Goal: Task Accomplishment & Management: Use online tool/utility

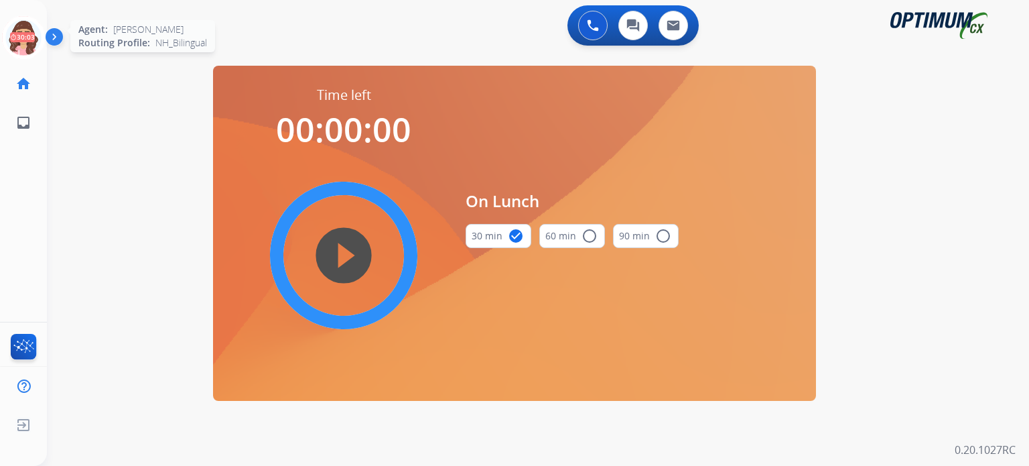
click at [19, 40] on icon at bounding box center [24, 38] width 44 height 44
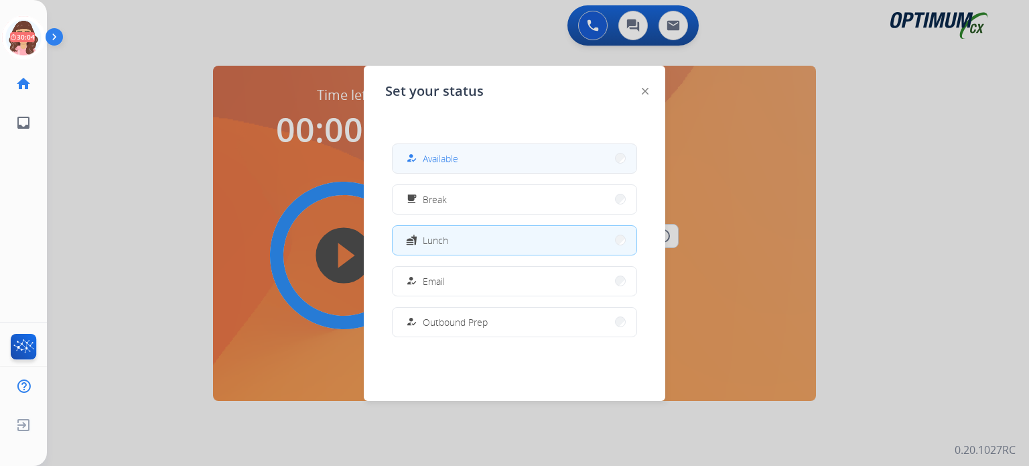
click at [454, 154] on span "Available" at bounding box center [441, 158] width 36 height 14
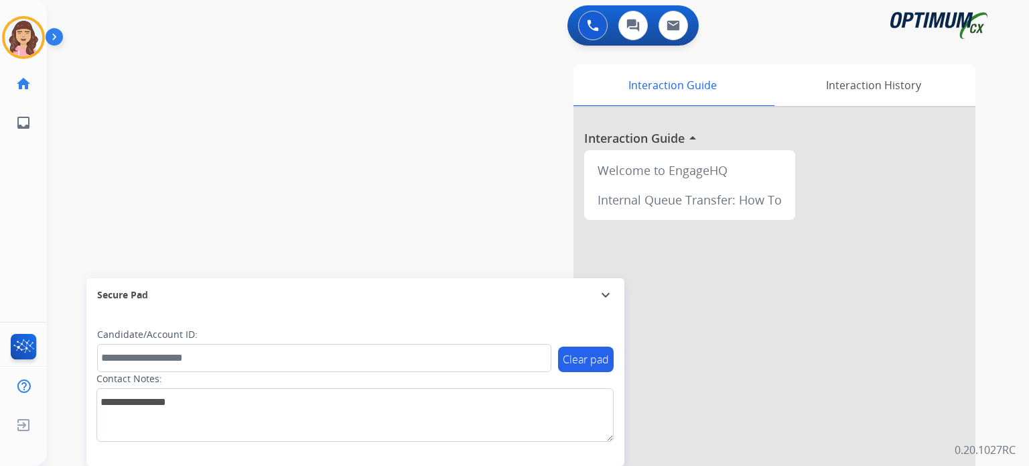
click at [399, 105] on div "swap_horiz Break voice bridge close_fullscreen Connect 3-Way Call merge_type Se…" at bounding box center [522, 327] width 950 height 559
click at [377, 101] on div "swap_horiz Break voice bridge close_fullscreen Connect 3-Way Call merge_type Se…" at bounding box center [522, 327] width 950 height 559
click at [20, 38] on img at bounding box center [24, 38] width 38 height 38
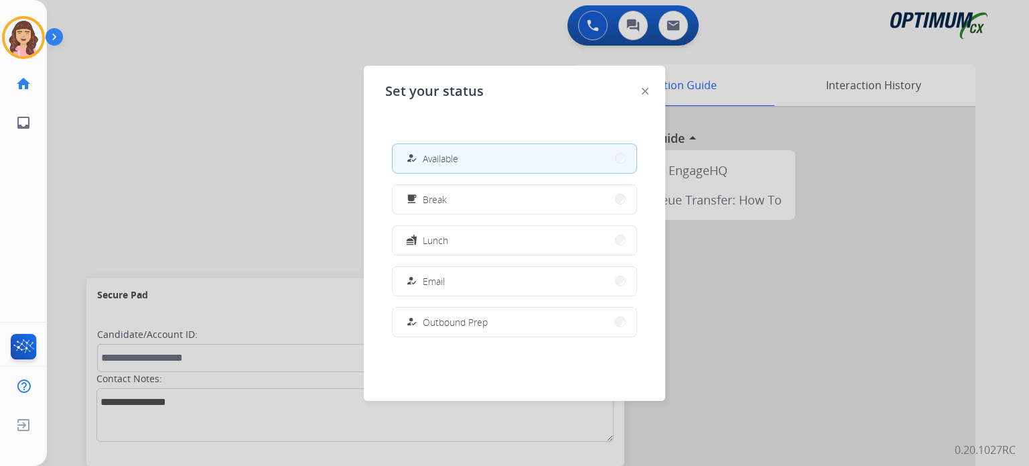
click at [217, 153] on div at bounding box center [514, 233] width 1029 height 466
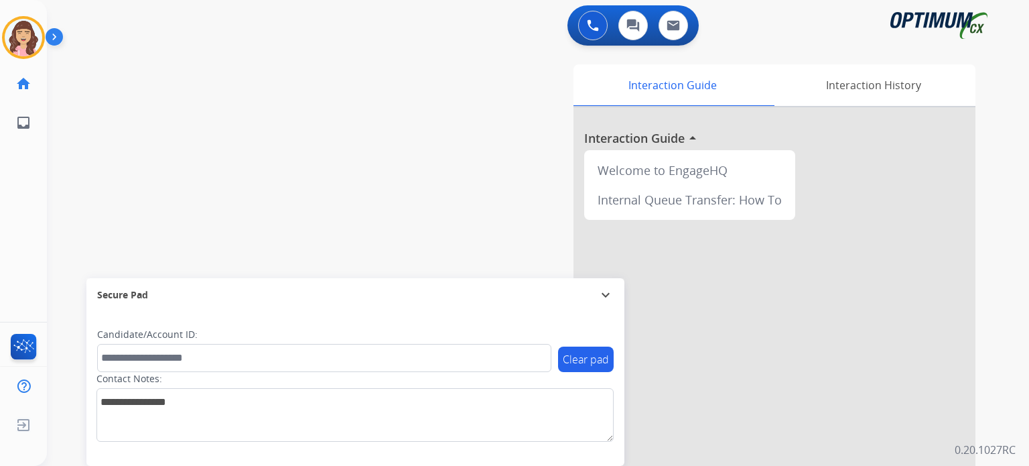
click at [341, 112] on div "swap_horiz Break voice bridge close_fullscreen Connect 3-Way Call merge_type Se…" at bounding box center [522, 327] width 950 height 559
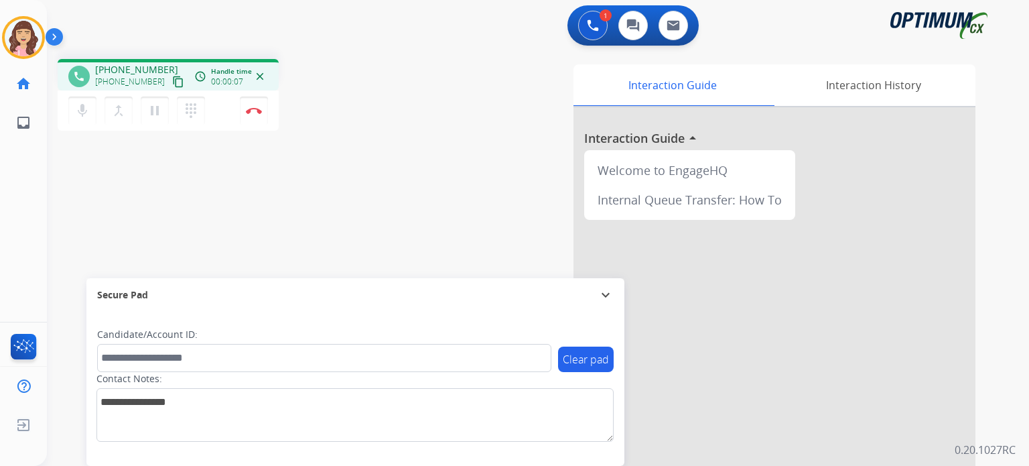
click at [172, 80] on mat-icon "content_copy" at bounding box center [178, 82] width 12 height 12
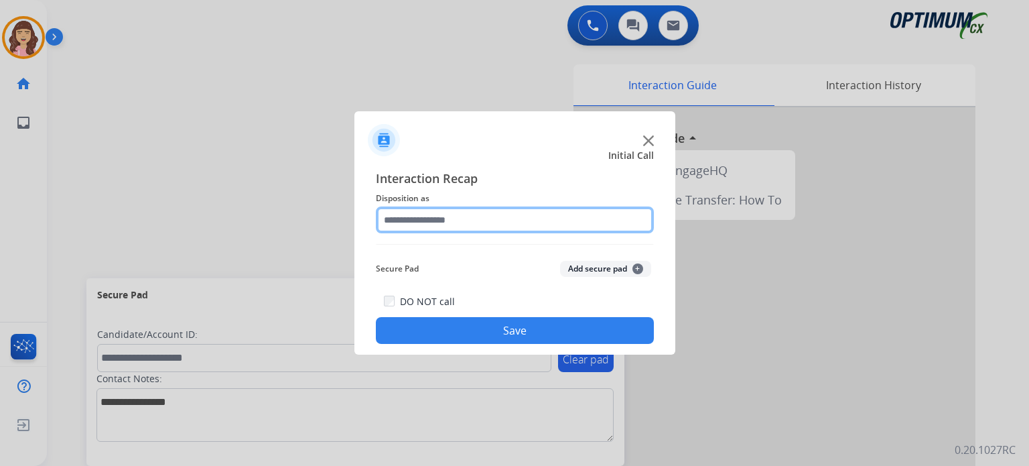
click at [491, 212] on input "text" at bounding box center [515, 219] width 278 height 27
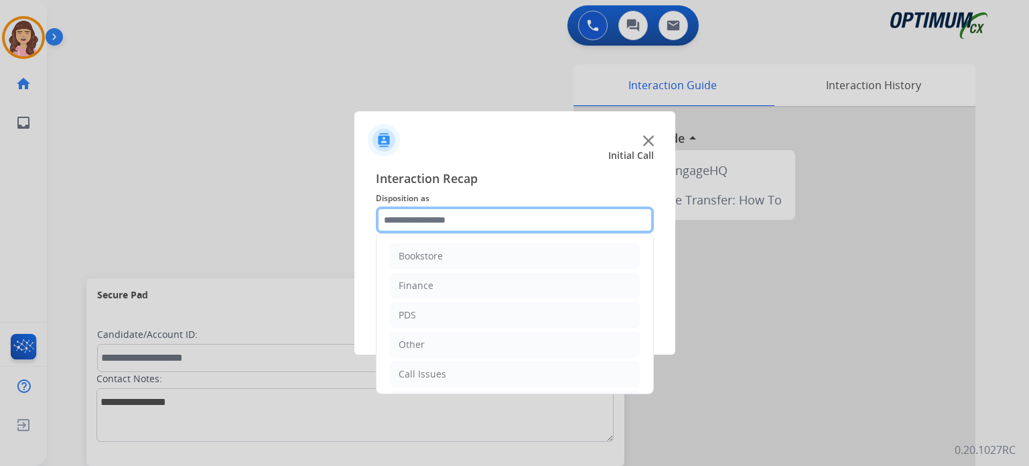
scroll to position [88, 0]
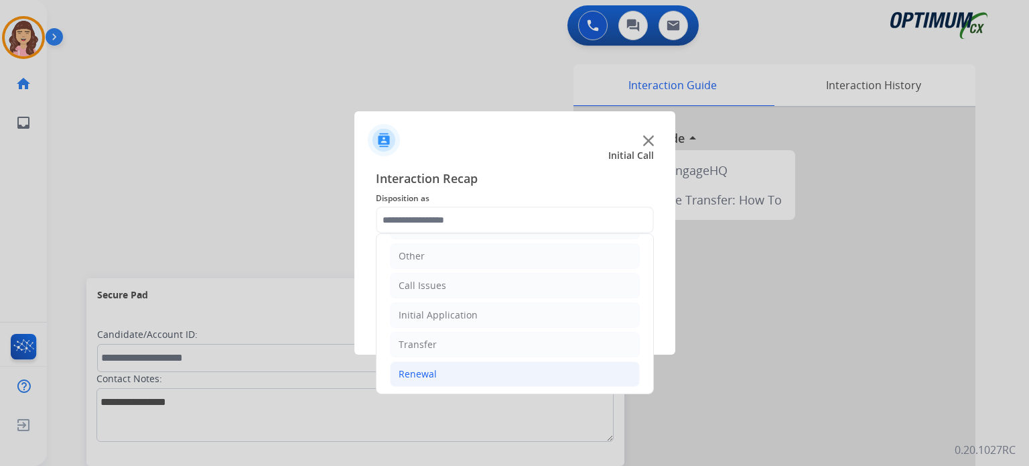
click at [450, 375] on li "Renewal" at bounding box center [515, 373] width 250 height 25
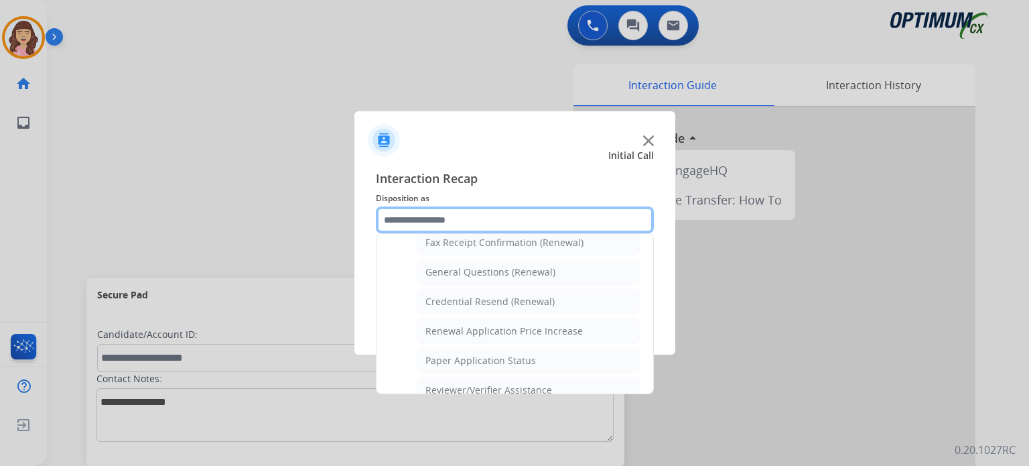
scroll to position [344, 0]
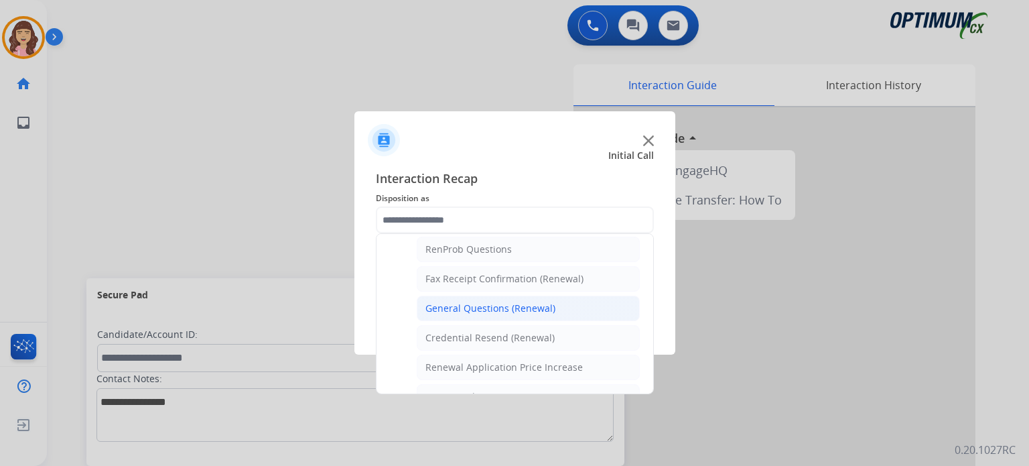
click at [497, 303] on div "General Questions (Renewal)" at bounding box center [491, 308] width 130 height 13
type input "**********"
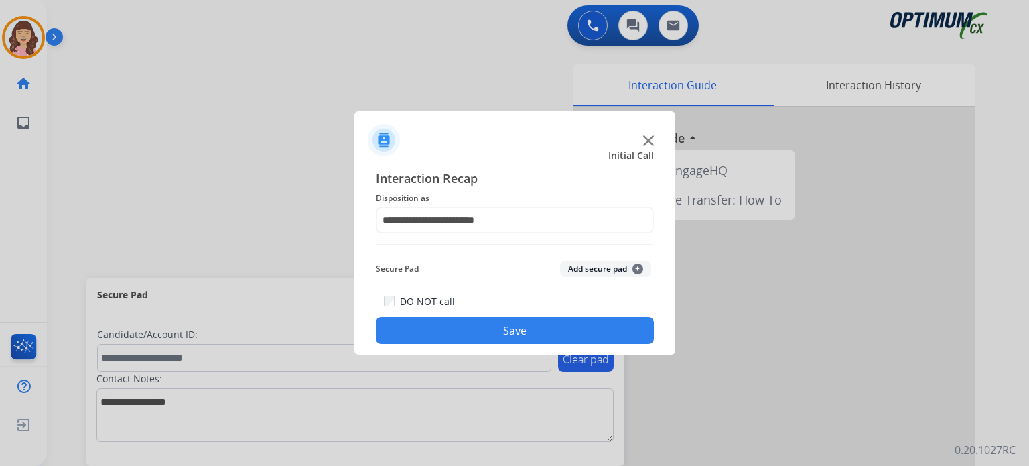
click at [499, 335] on button "Save" at bounding box center [515, 330] width 278 height 27
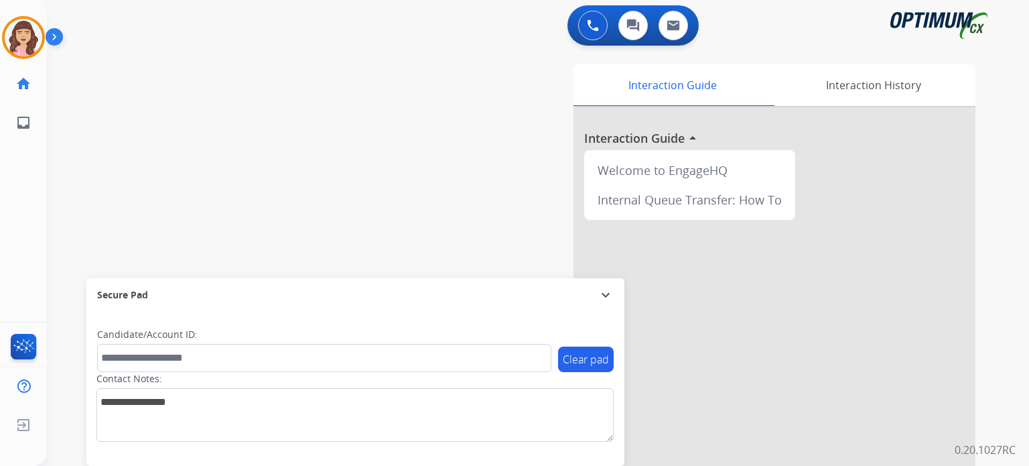
click at [212, 193] on div "swap_horiz Break voice bridge close_fullscreen Connect 3-Way Call merge_type Se…" at bounding box center [522, 327] width 950 height 559
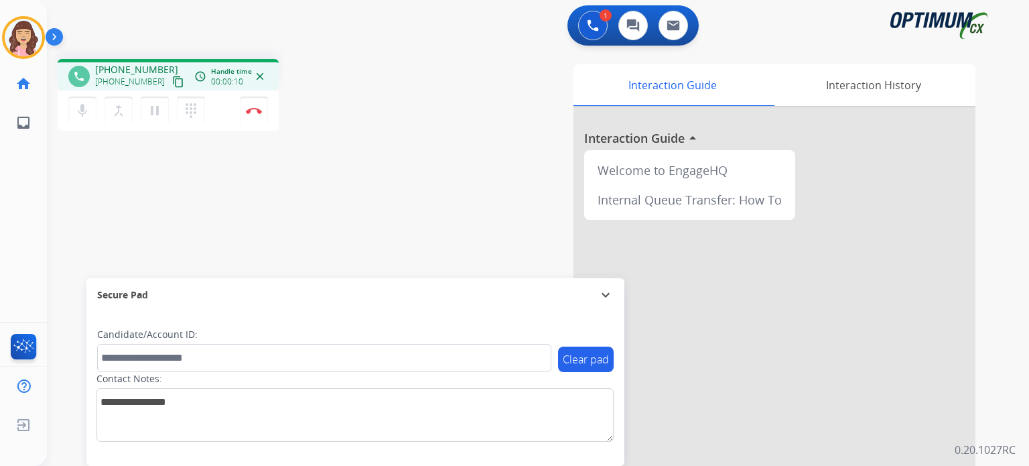
click at [172, 85] on mat-icon "content_copy" at bounding box center [178, 82] width 12 height 12
click at [79, 116] on mat-icon "mic" at bounding box center [82, 111] width 16 height 16
click at [79, 116] on mat-icon "mic_off" at bounding box center [82, 111] width 16 height 16
click at [254, 112] on img at bounding box center [254, 110] width 16 height 7
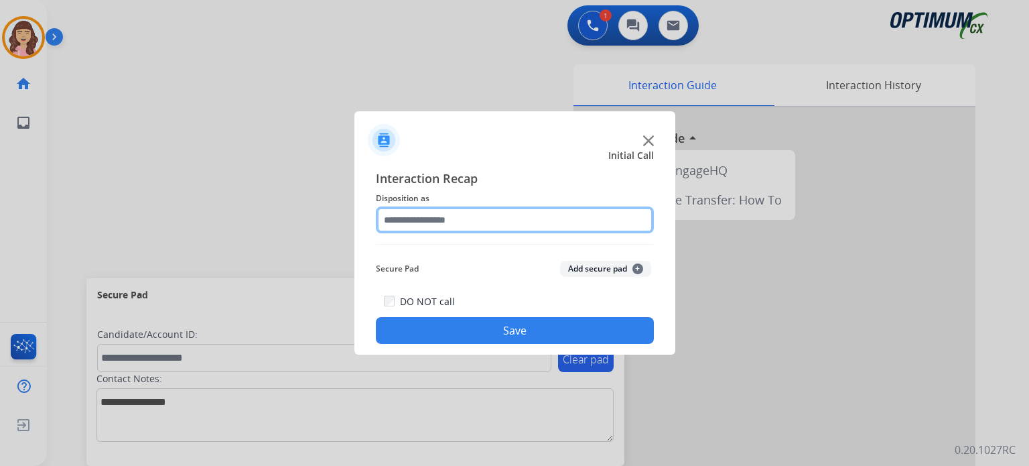
click at [464, 219] on input "text" at bounding box center [515, 219] width 278 height 27
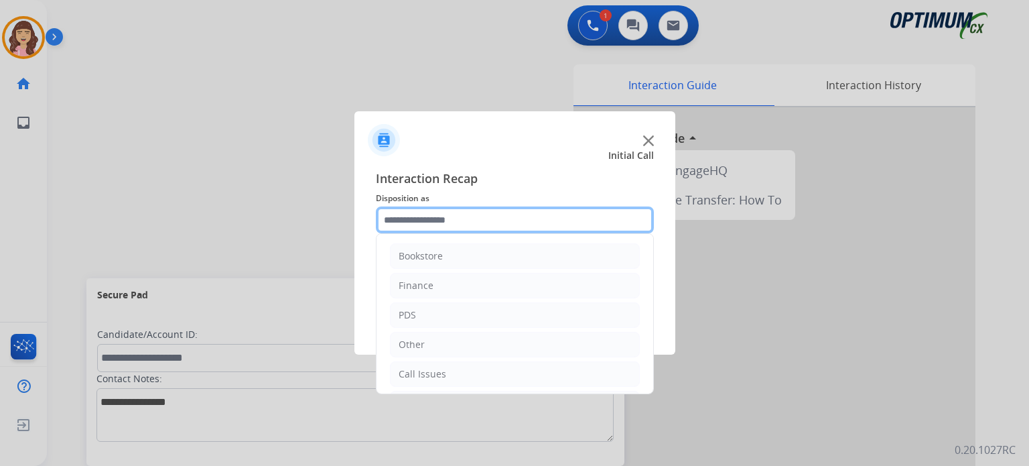
scroll to position [88, 0]
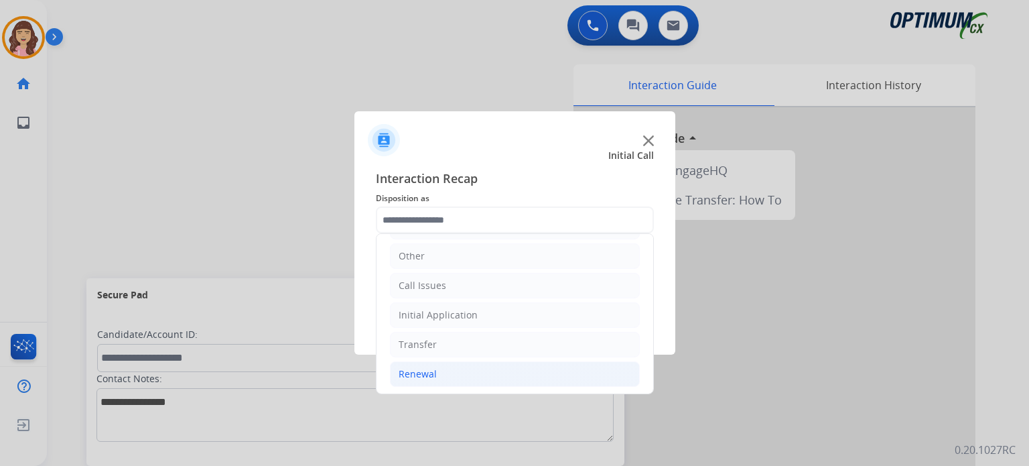
click at [428, 372] on div "Renewal" at bounding box center [418, 373] width 38 height 13
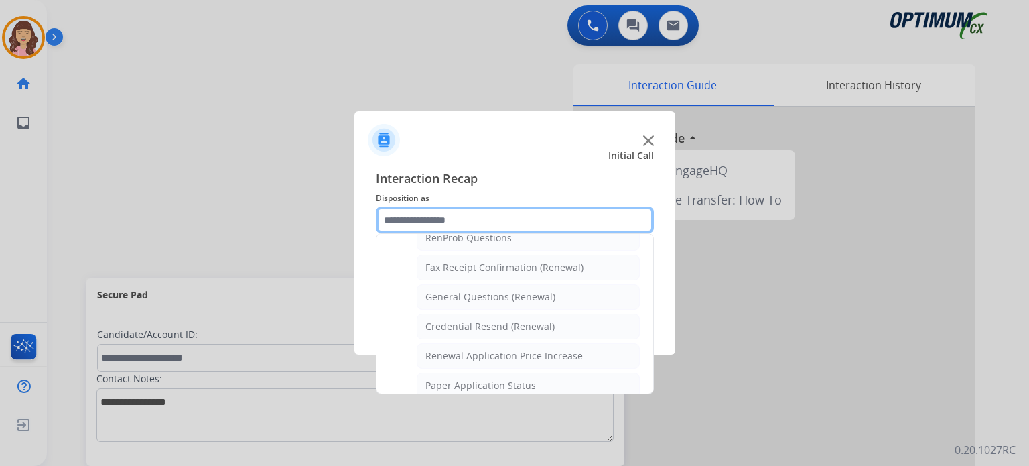
scroll to position [328, 0]
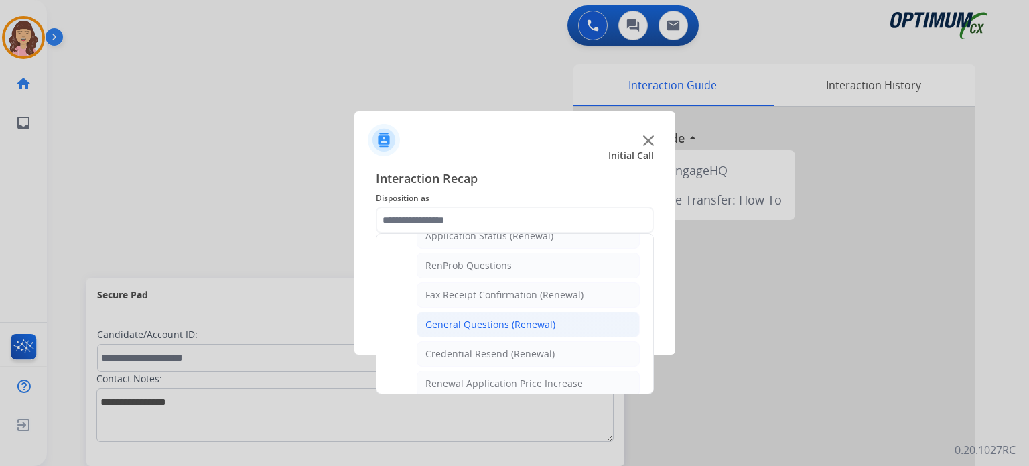
click at [484, 322] on div "General Questions (Renewal)" at bounding box center [491, 324] width 130 height 13
type input "**********"
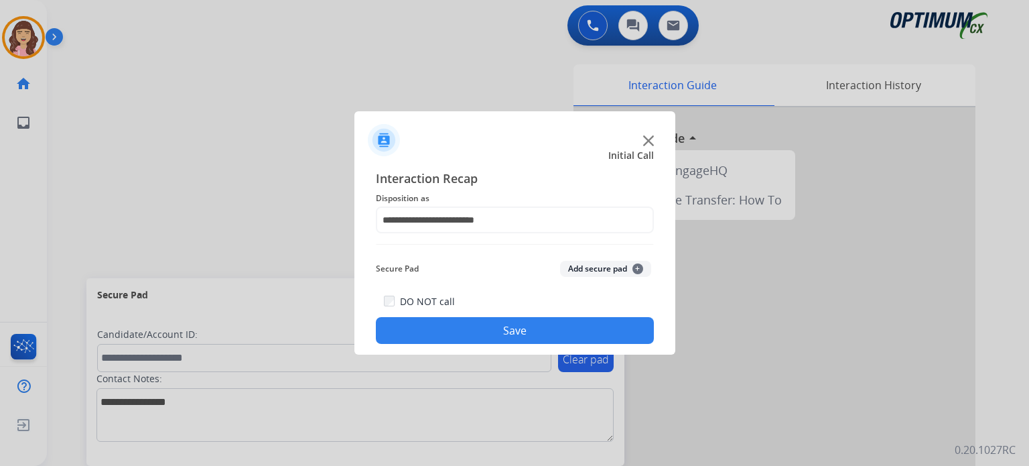
click at [493, 322] on button "Save" at bounding box center [515, 330] width 278 height 27
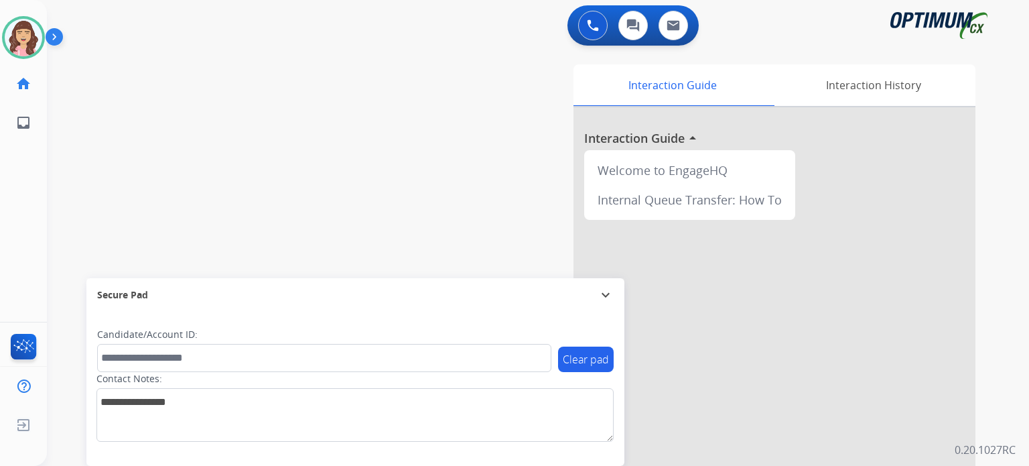
click at [313, 72] on div "swap_horiz Break voice bridge close_fullscreen Connect 3-Way Call merge_type Se…" at bounding box center [522, 327] width 950 height 559
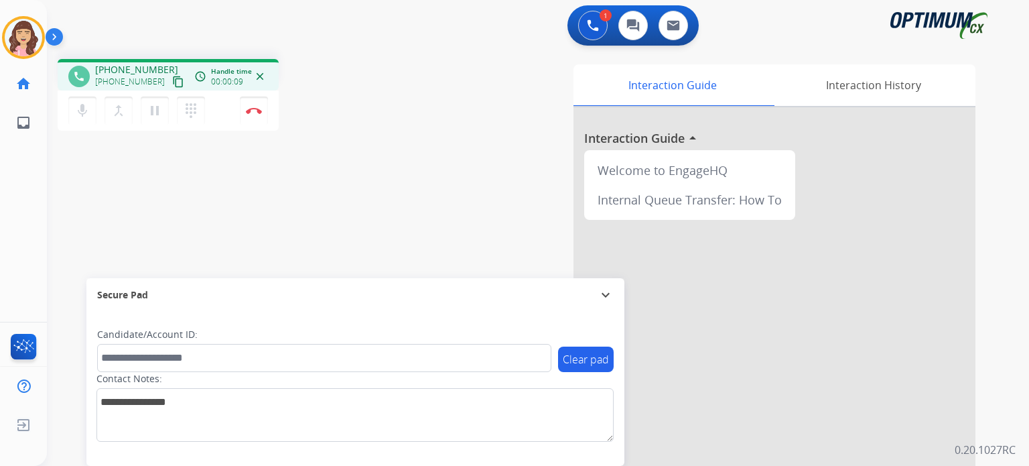
click at [172, 86] on mat-icon "content_copy" at bounding box center [178, 82] width 12 height 12
click at [153, 115] on mat-icon "pause" at bounding box center [155, 111] width 16 height 16
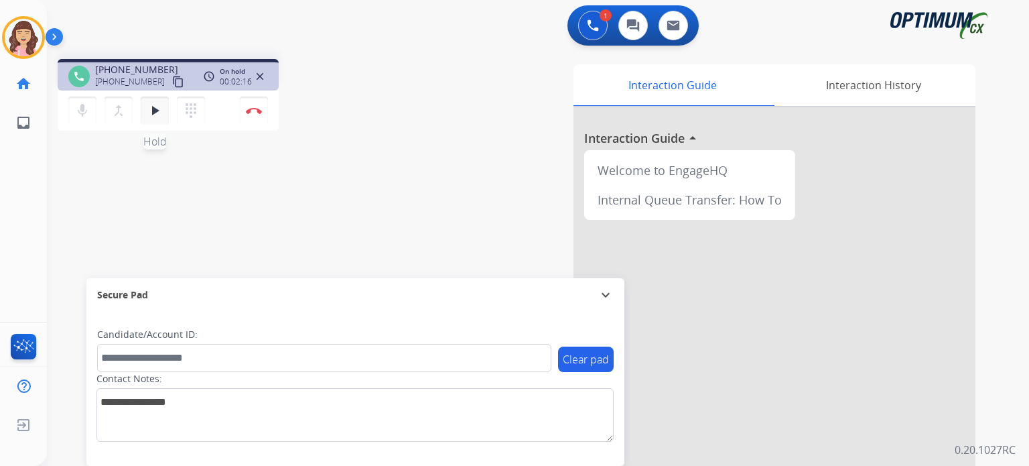
click at [155, 107] on mat-icon "play_arrow" at bounding box center [155, 111] width 16 height 16
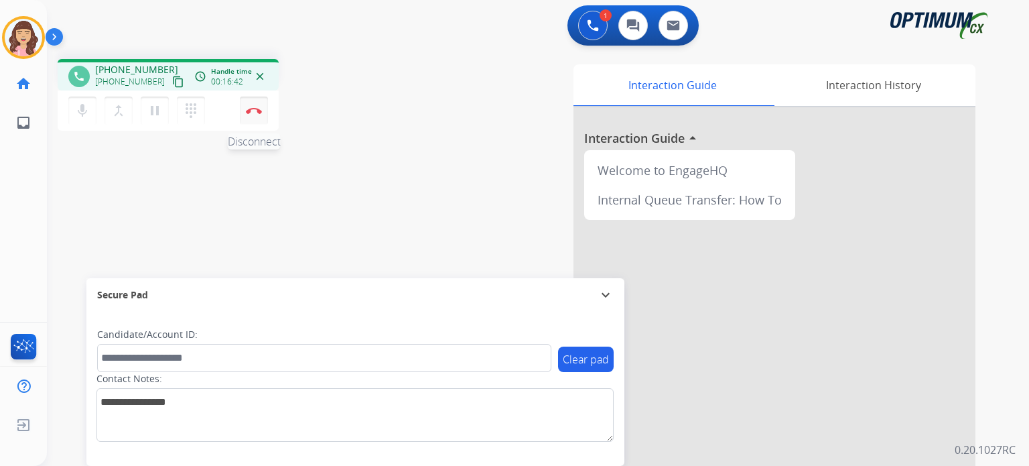
click at [253, 112] on img at bounding box center [254, 110] width 16 height 7
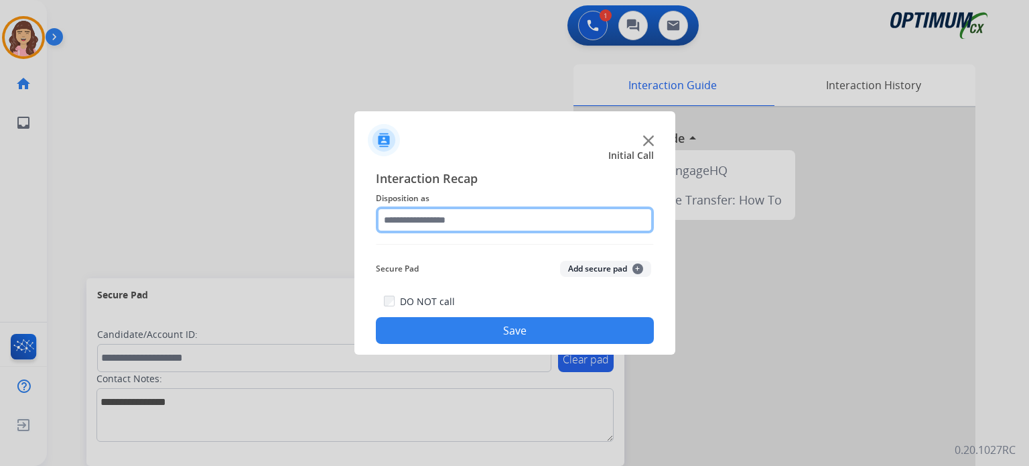
click at [444, 224] on input "text" at bounding box center [515, 219] width 278 height 27
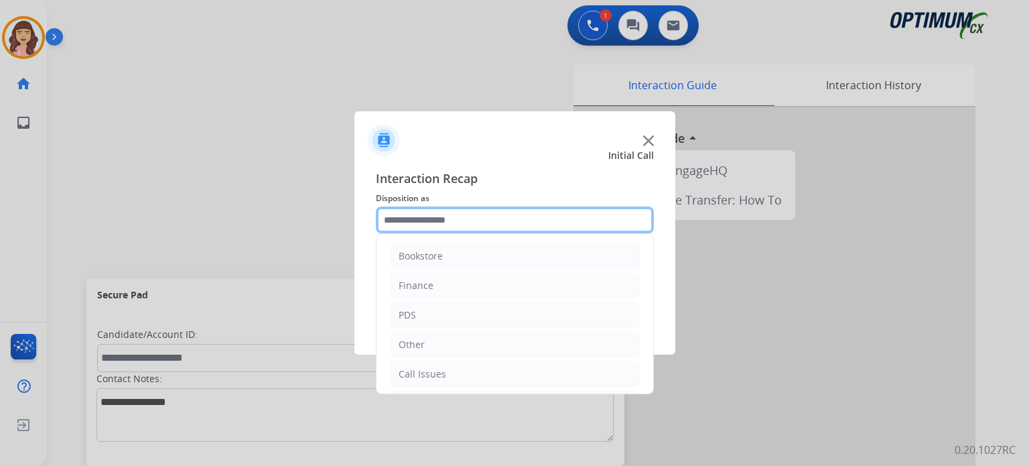
scroll to position [88, 0]
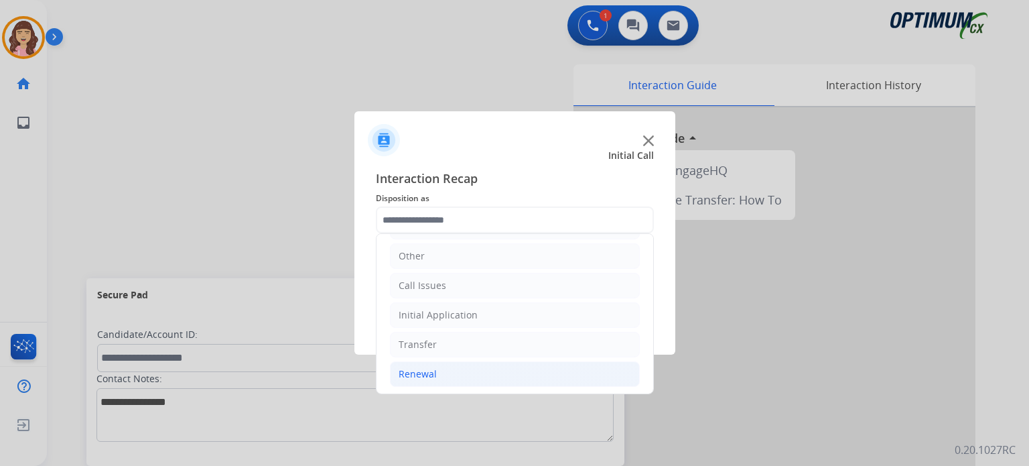
click at [449, 371] on li "Renewal" at bounding box center [515, 373] width 250 height 25
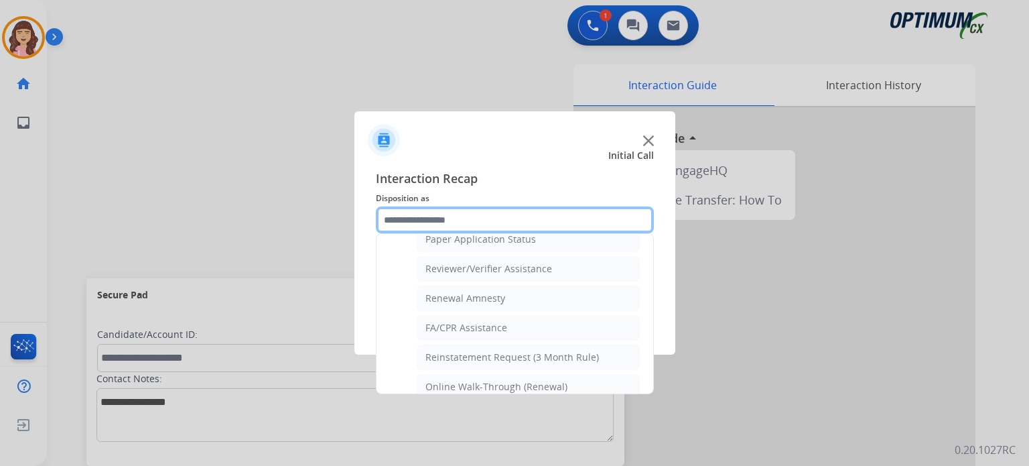
scroll to position [511, 0]
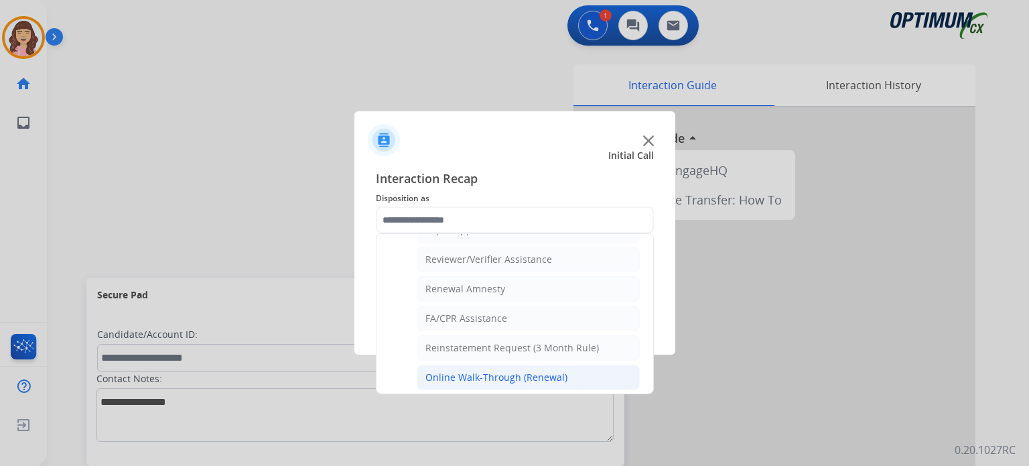
click at [531, 371] on div "Online Walk-Through (Renewal)" at bounding box center [497, 377] width 142 height 13
type input "**********"
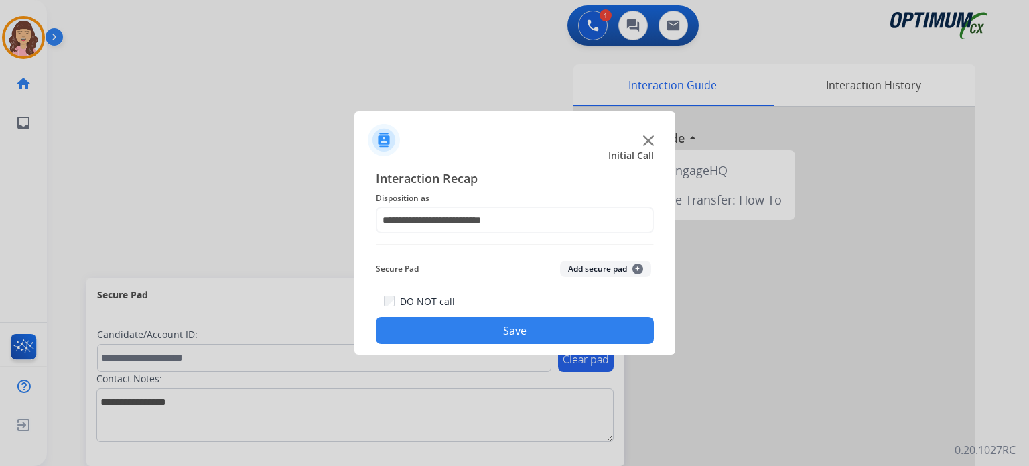
click at [548, 338] on button "Save" at bounding box center [515, 330] width 278 height 27
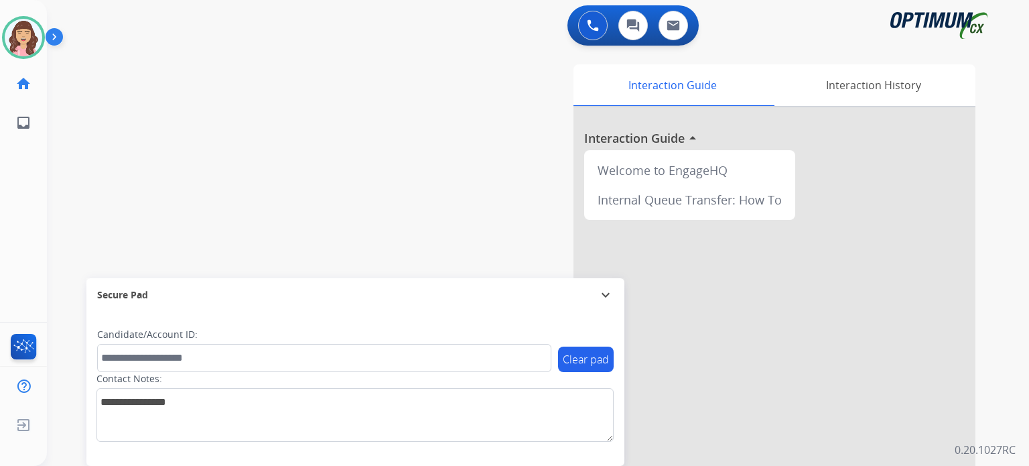
click at [287, 152] on div "swap_horiz Break voice bridge close_fullscreen Connect 3-Way Call merge_type Se…" at bounding box center [522, 327] width 950 height 559
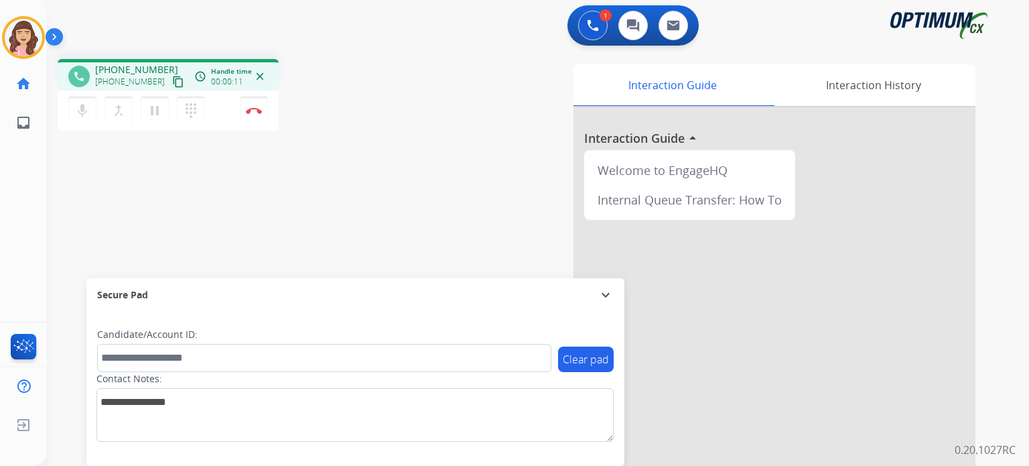
click at [172, 81] on mat-icon "content_copy" at bounding box center [178, 82] width 12 height 12
click at [289, 240] on div "phone [PHONE_NUMBER] [PHONE_NUMBER] content_copy access_time Call metrics Queue…" at bounding box center [522, 327] width 950 height 559
click at [272, 216] on div "phone [PHONE_NUMBER] [PHONE_NUMBER] content_copy access_time Call metrics Queue…" at bounding box center [522, 327] width 950 height 559
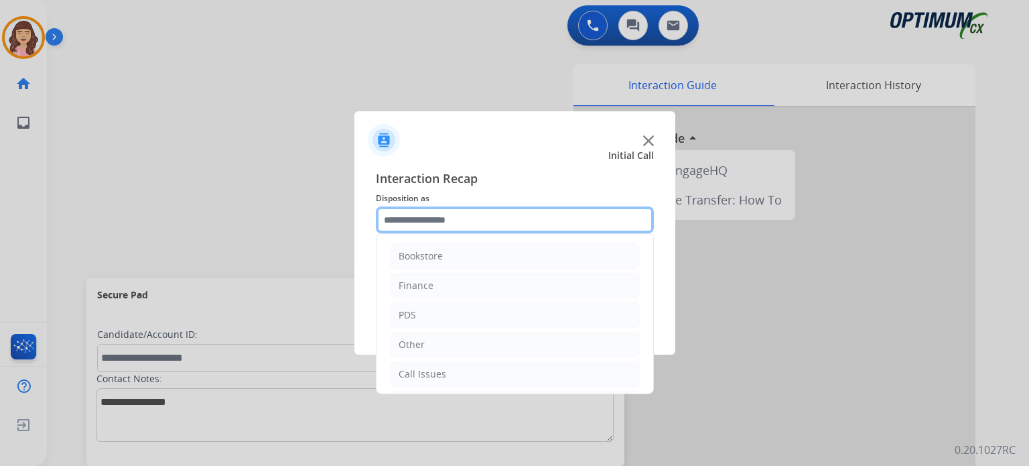
click at [448, 220] on input "text" at bounding box center [515, 219] width 278 height 27
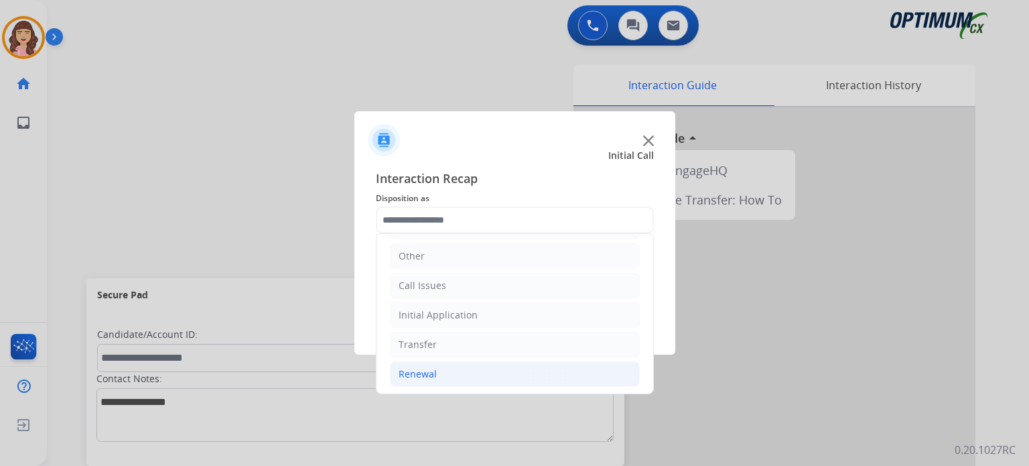
click at [445, 373] on li "Renewal" at bounding box center [515, 373] width 250 height 25
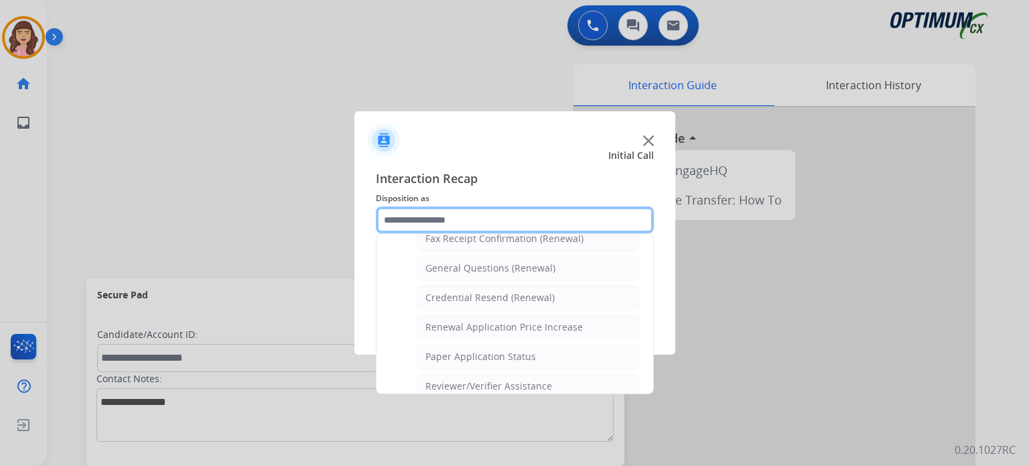
scroll to position [348, 0]
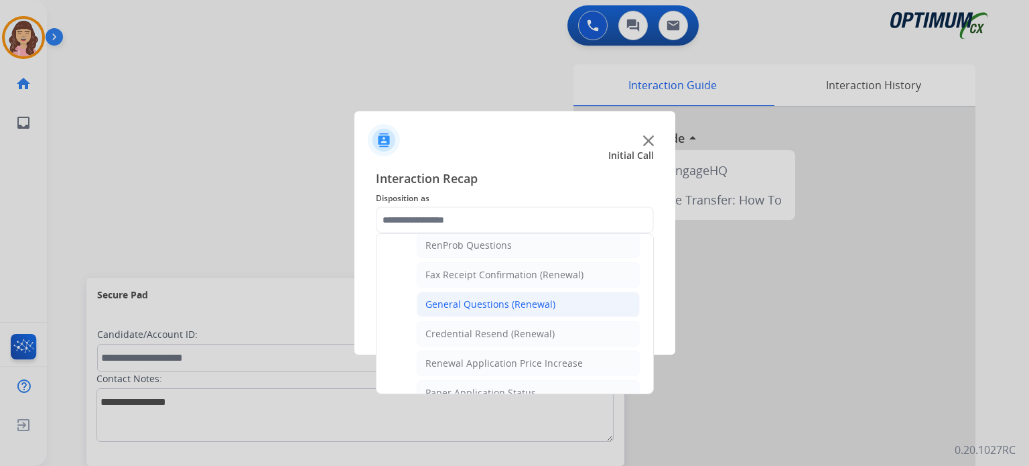
click at [493, 302] on div "General Questions (Renewal)" at bounding box center [491, 304] width 130 height 13
type input "**********"
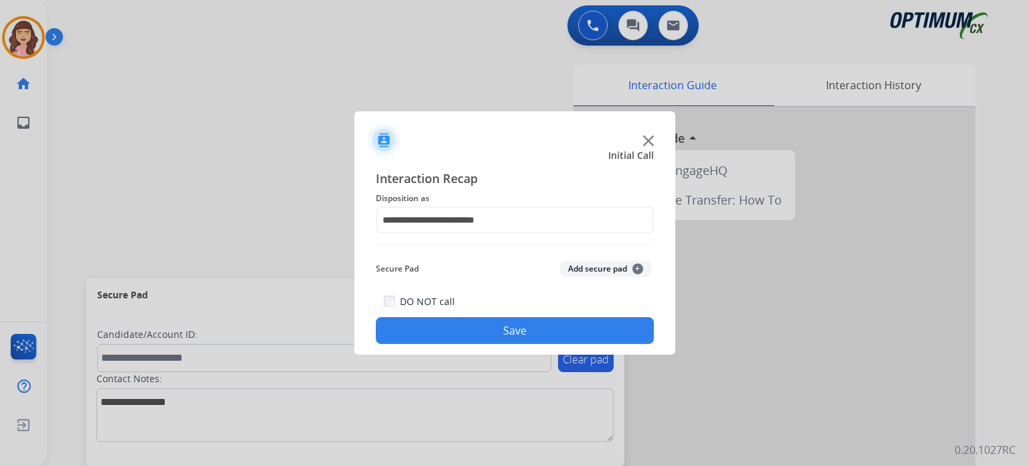
click at [502, 335] on button "Save" at bounding box center [515, 330] width 278 height 27
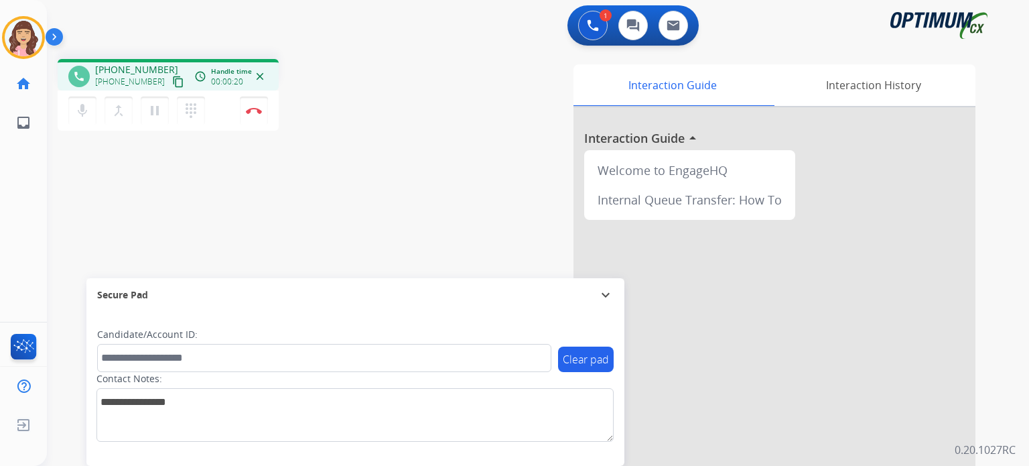
click at [231, 238] on div "phone [PHONE_NUMBER] [PHONE_NUMBER] content_copy access_time Call metrics Queue…" at bounding box center [522, 327] width 950 height 559
click at [172, 81] on mat-icon "content_copy" at bounding box center [178, 82] width 12 height 12
click at [156, 111] on mat-icon "pause" at bounding box center [155, 111] width 16 height 16
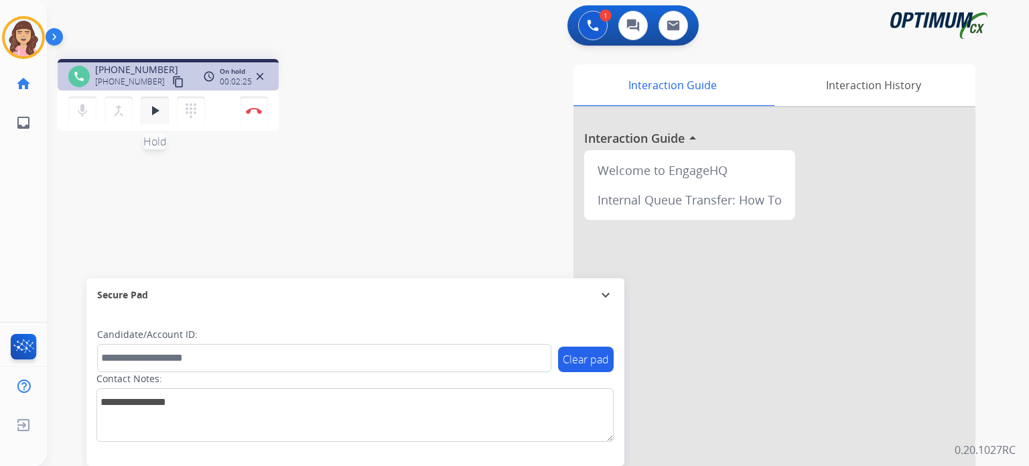
click at [157, 116] on mat-icon "play_arrow" at bounding box center [155, 111] width 16 height 16
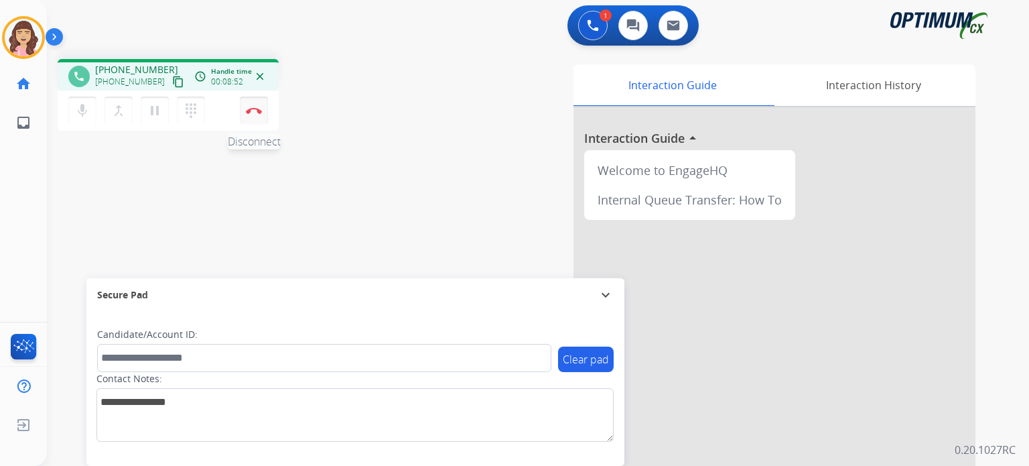
click at [260, 109] on img at bounding box center [254, 110] width 16 height 7
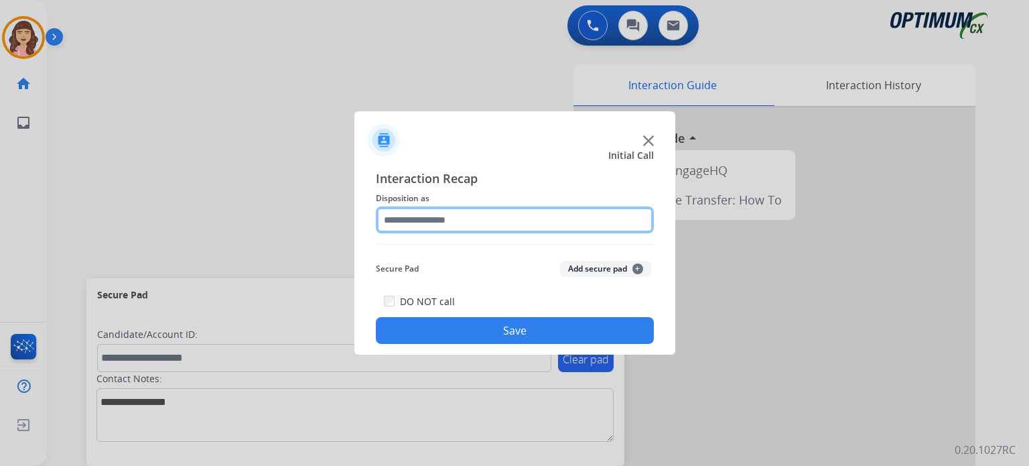
click at [476, 216] on input "text" at bounding box center [515, 219] width 278 height 27
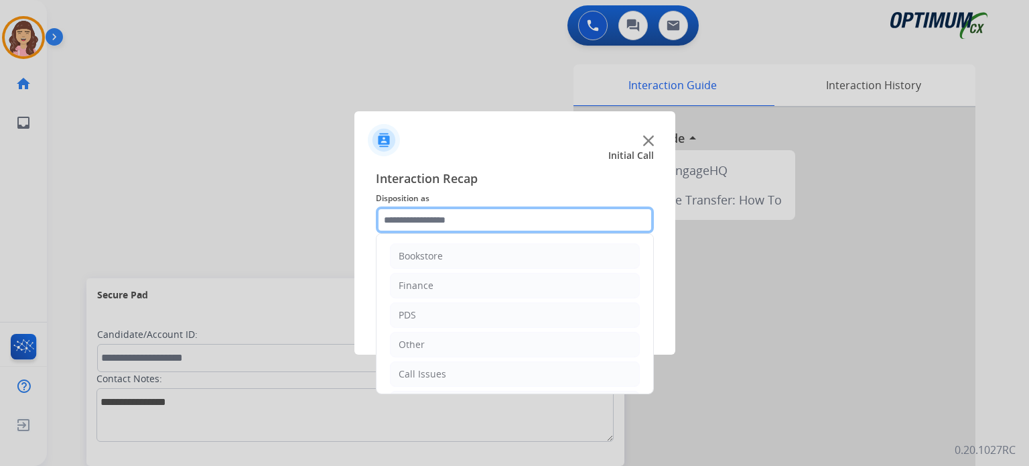
scroll to position [88, 0]
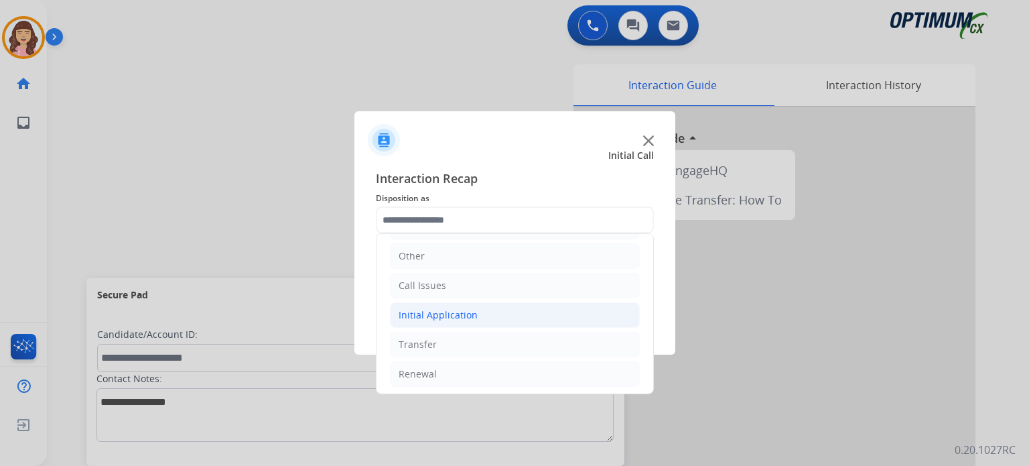
click at [470, 312] on div "Initial Application" at bounding box center [438, 314] width 79 height 13
click at [460, 367] on li "Appeals" at bounding box center [528, 373] width 223 height 25
type input "*******"
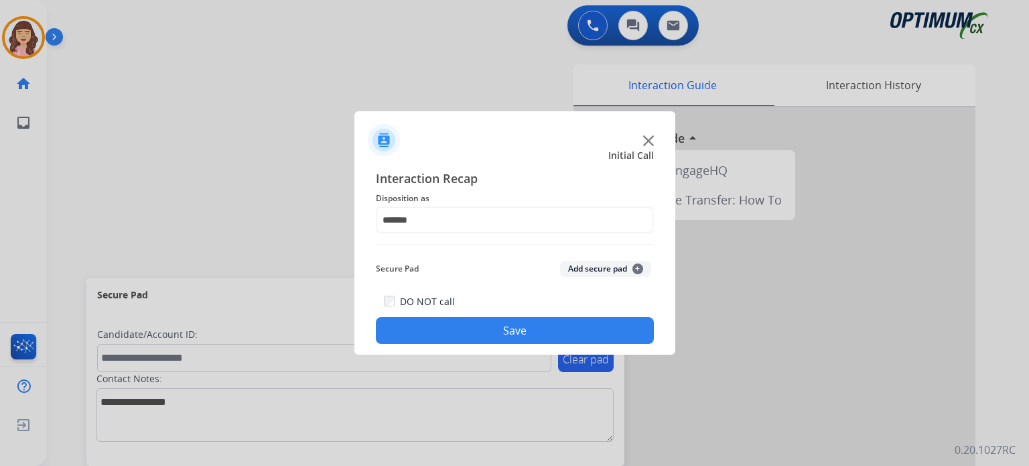
click at [500, 337] on button "Save" at bounding box center [515, 330] width 278 height 27
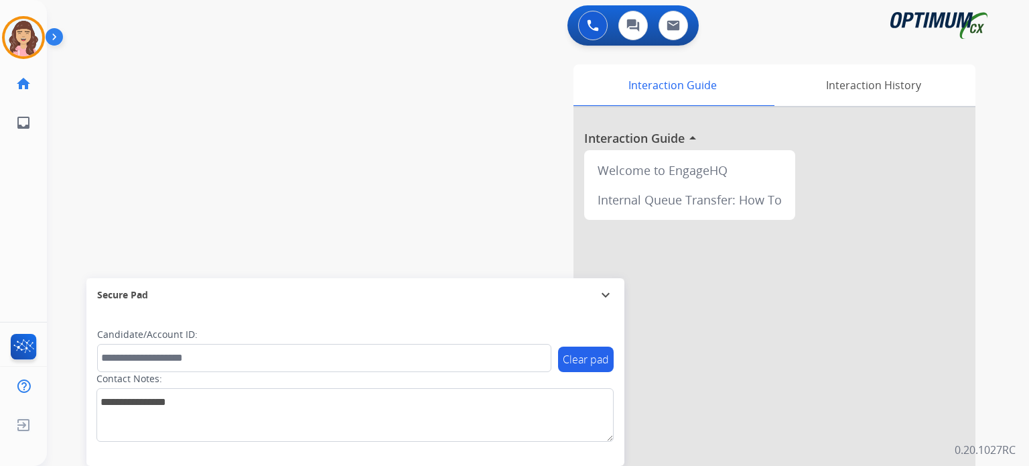
click at [370, 212] on div "swap_horiz Break voice bridge close_fullscreen Connect 3-Way Call merge_type Se…" at bounding box center [522, 327] width 950 height 559
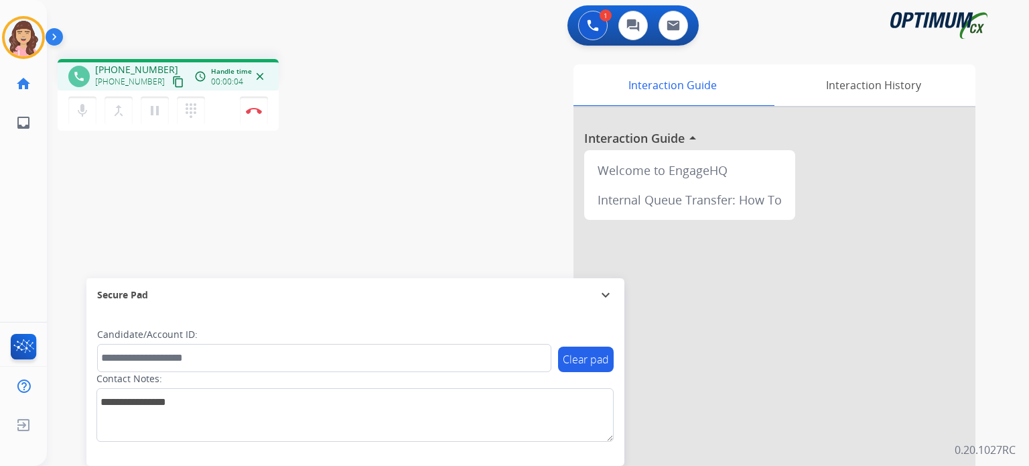
click at [172, 80] on mat-icon "content_copy" at bounding box center [178, 82] width 12 height 12
click at [318, 198] on div "phone [PHONE_NUMBER] [PHONE_NUMBER] content_copy access_time Call metrics Queue…" at bounding box center [522, 327] width 950 height 559
click at [225, 236] on div "phone [PHONE_NUMBER] [PHONE_NUMBER] content_copy access_time Call metrics Queue…" at bounding box center [522, 327] width 950 height 559
click at [162, 229] on div "phone [PHONE_NUMBER] [PHONE_NUMBER] content_copy access_time Call metrics Queue…" at bounding box center [522, 327] width 950 height 559
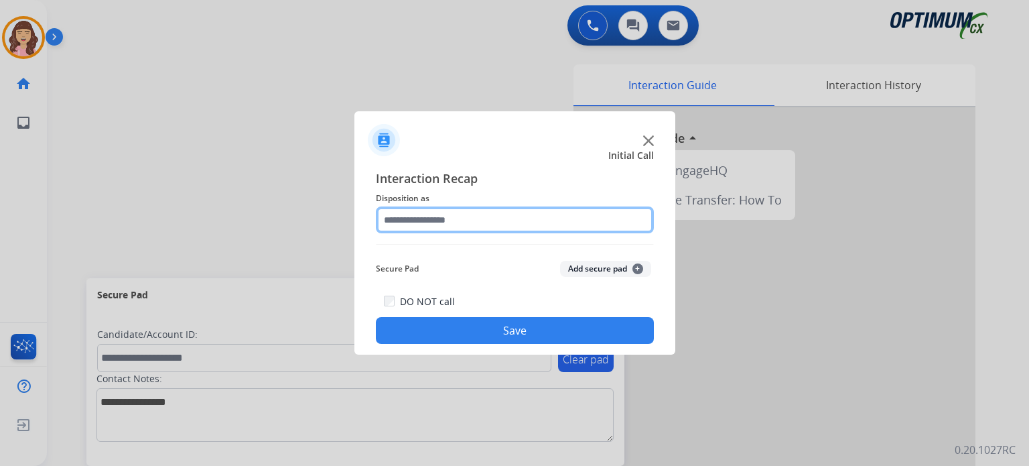
click at [447, 214] on input "text" at bounding box center [515, 219] width 278 height 27
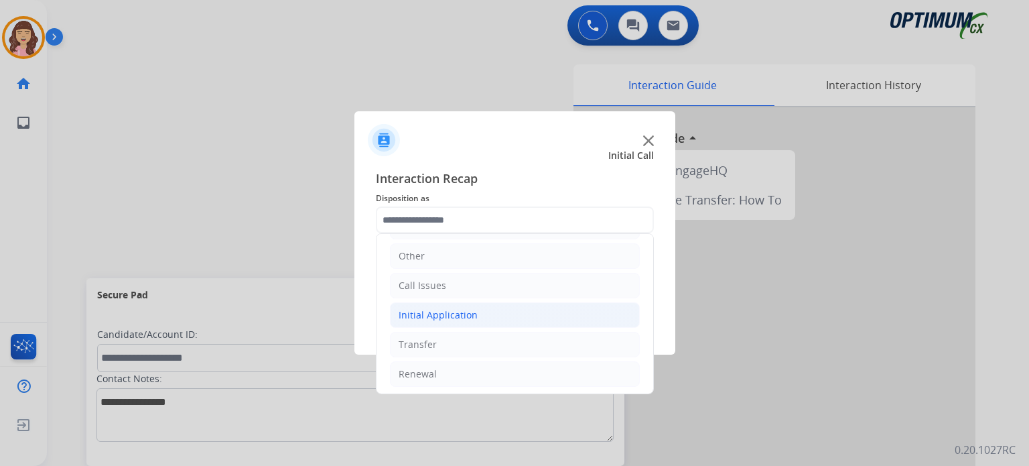
click at [453, 308] on div "Initial Application" at bounding box center [438, 314] width 79 height 13
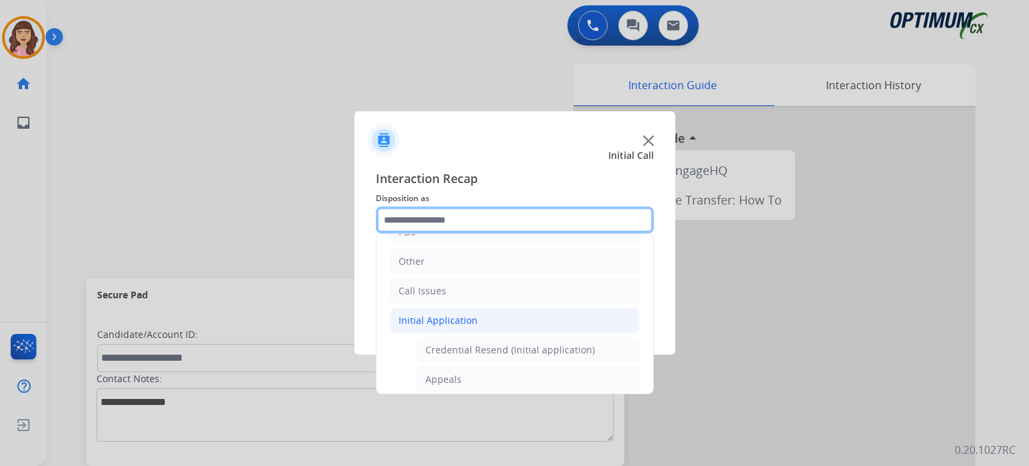
scroll to position [84, 0]
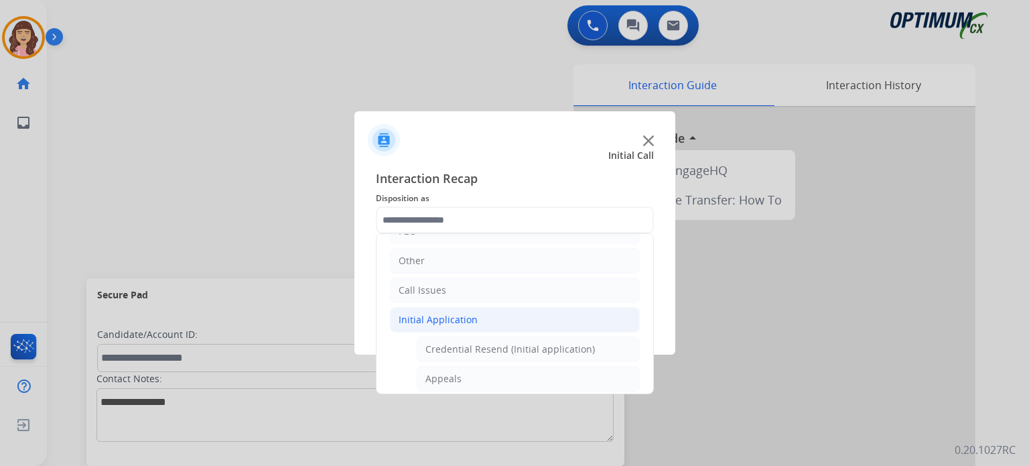
click at [451, 316] on div "Initial Application" at bounding box center [438, 319] width 79 height 13
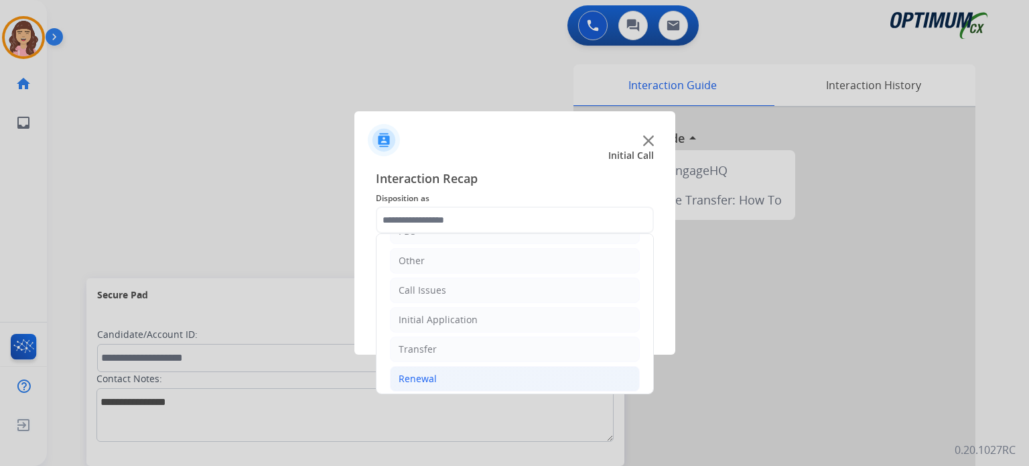
click at [445, 375] on li "Renewal" at bounding box center [515, 378] width 250 height 25
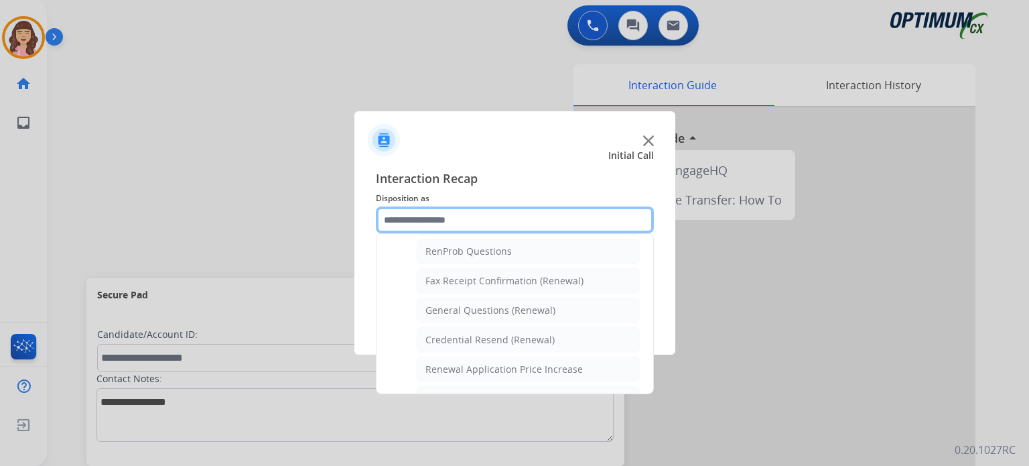
scroll to position [340, 0]
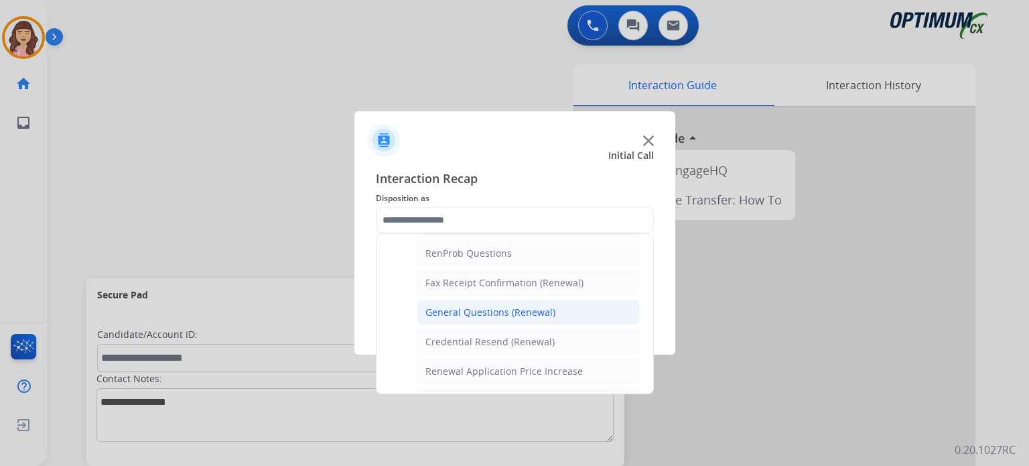
click at [506, 307] on div "General Questions (Renewal)" at bounding box center [491, 312] width 130 height 13
type input "**********"
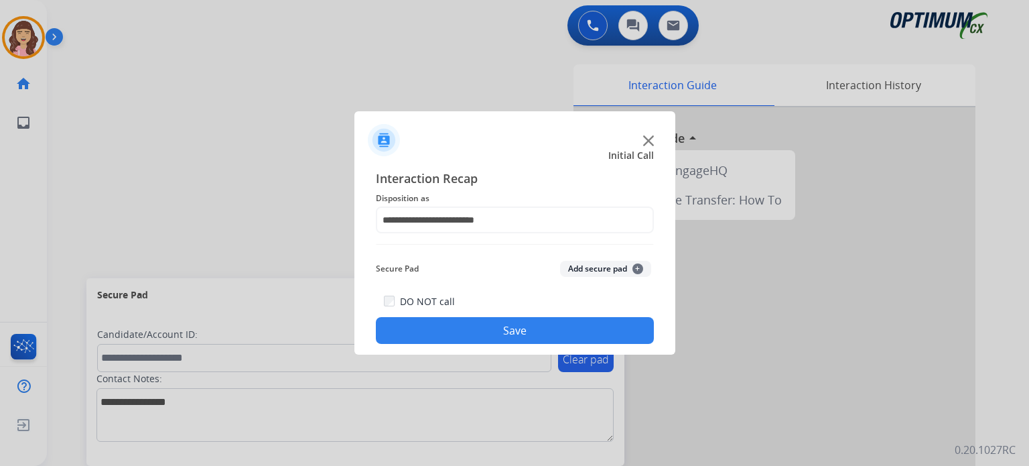
click at [482, 329] on button "Save" at bounding box center [515, 330] width 278 height 27
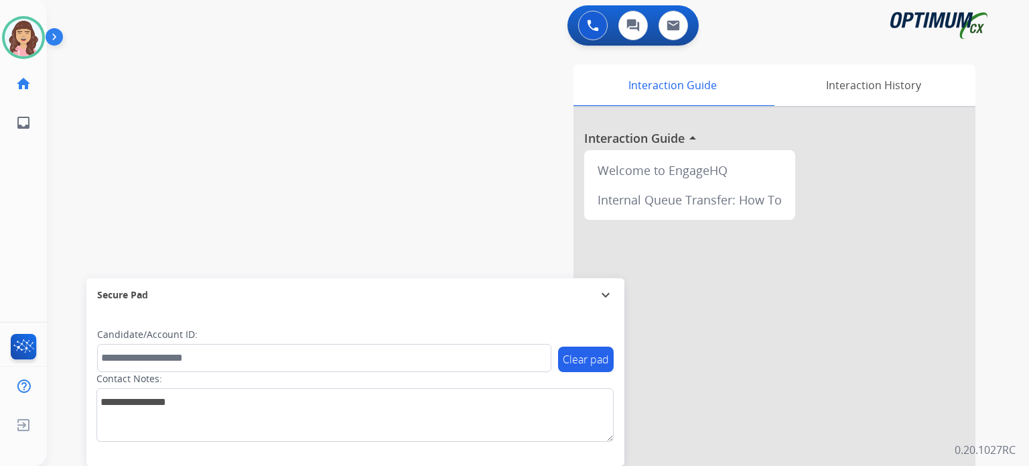
click at [208, 172] on div "swap_horiz Break voice bridge close_fullscreen Connect 3-Way Call merge_type Se…" at bounding box center [522, 327] width 950 height 559
click at [17, 42] on img at bounding box center [24, 38] width 38 height 38
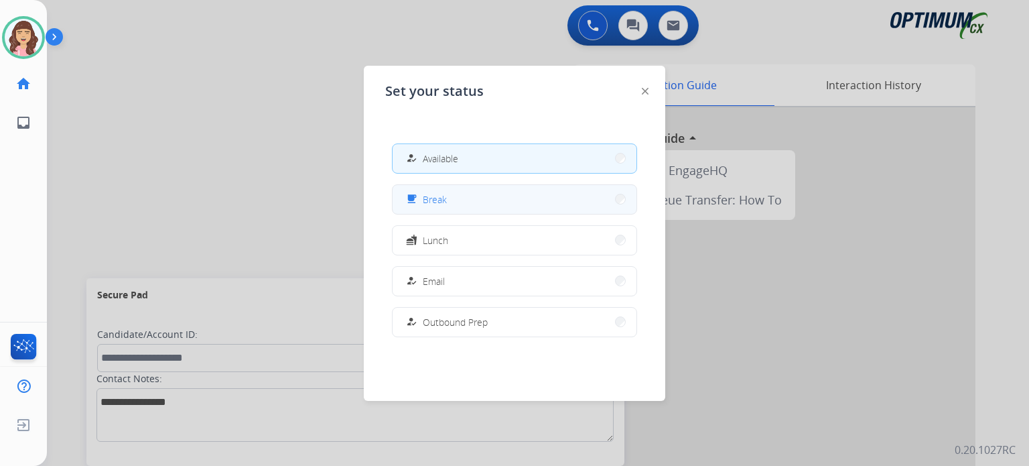
click at [435, 203] on span "Break" at bounding box center [435, 199] width 24 height 14
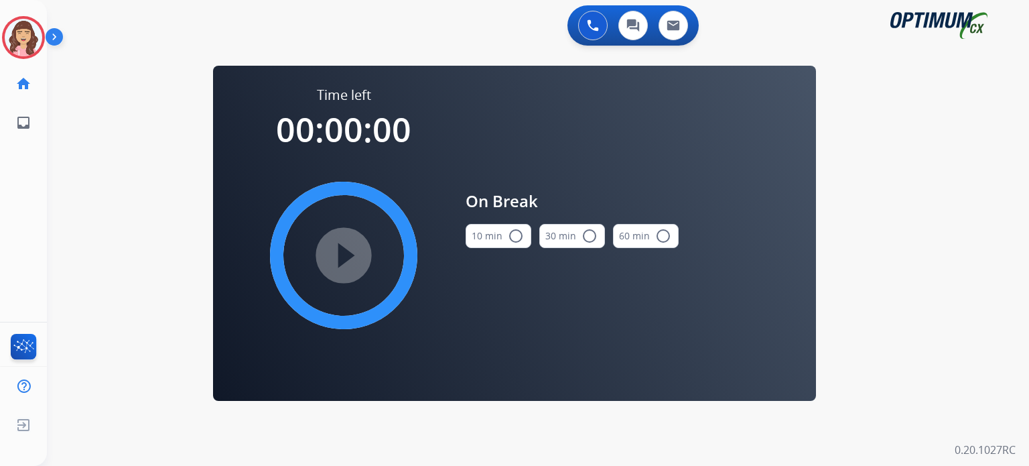
click at [509, 236] on mat-icon "radio_button_unchecked" at bounding box center [516, 236] width 16 height 16
click at [338, 255] on mat-icon "play_circle_filled" at bounding box center [344, 255] width 16 height 16
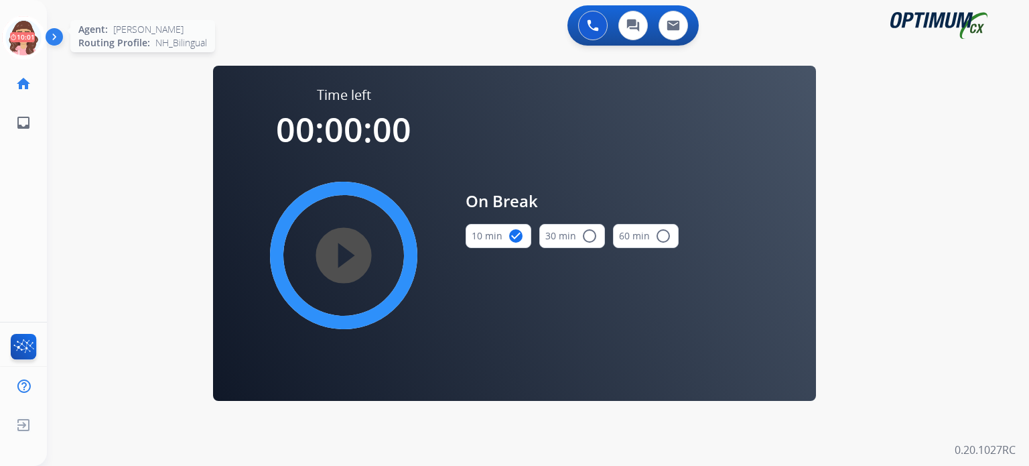
click at [34, 29] on icon at bounding box center [24, 38] width 44 height 44
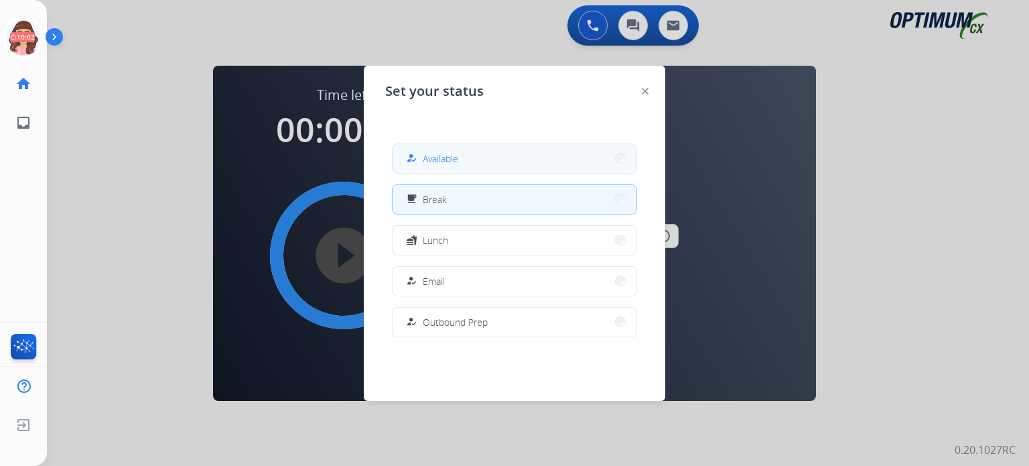
click at [436, 155] on span "Available" at bounding box center [441, 158] width 36 height 14
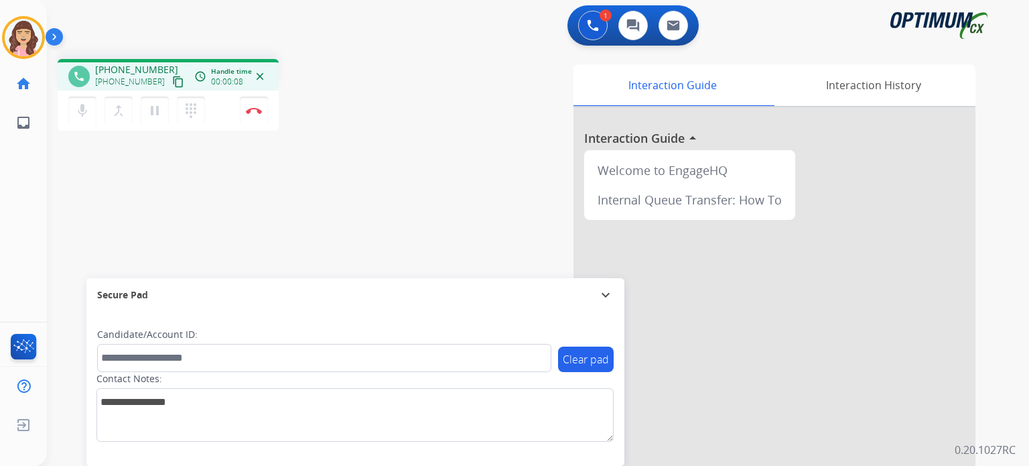
click at [172, 76] on mat-icon "content_copy" at bounding box center [178, 82] width 12 height 12
click at [172, 80] on mat-icon "content_copy" at bounding box center [178, 82] width 12 height 12
click at [273, 210] on div "phone [PHONE_NUMBER] [PHONE_NUMBER] content_copy access_time Call metrics Queue…" at bounding box center [522, 327] width 950 height 559
click at [151, 115] on mat-icon "pause" at bounding box center [155, 111] width 16 height 16
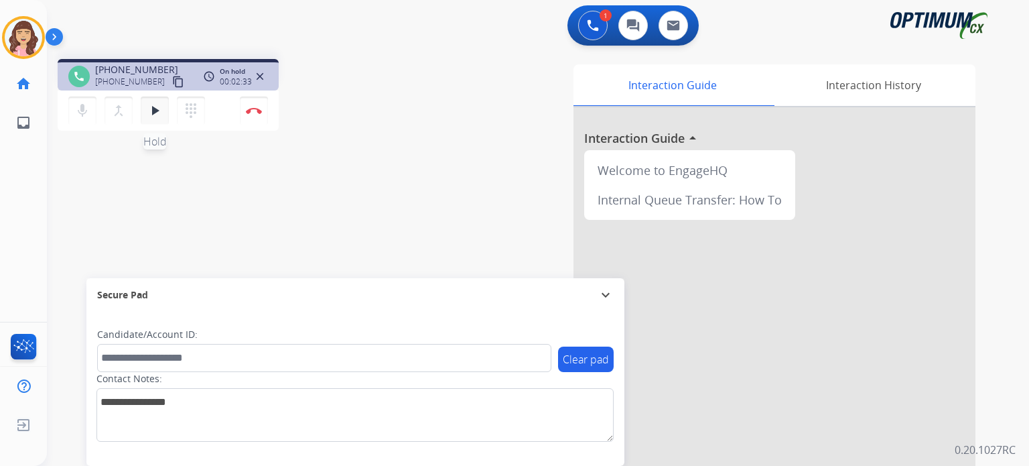
click at [154, 112] on mat-icon "play_arrow" at bounding box center [155, 111] width 16 height 16
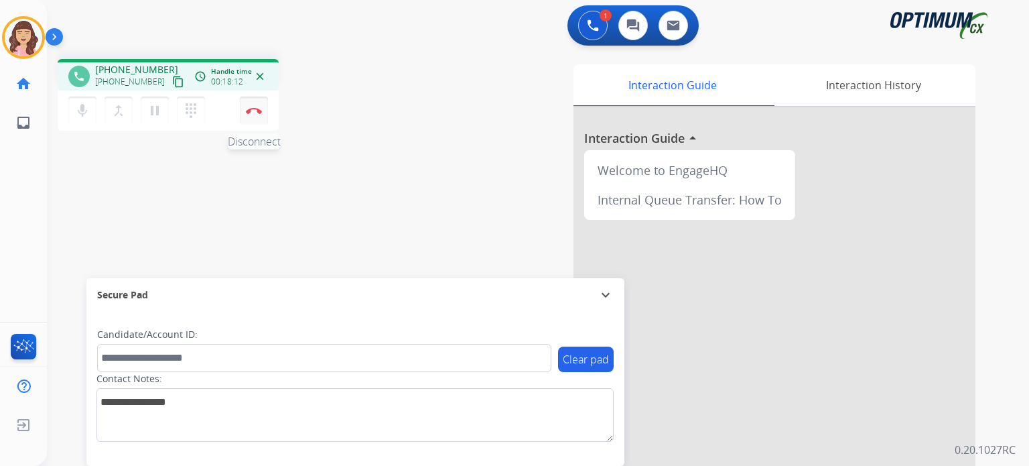
click at [252, 108] on img at bounding box center [254, 110] width 16 height 7
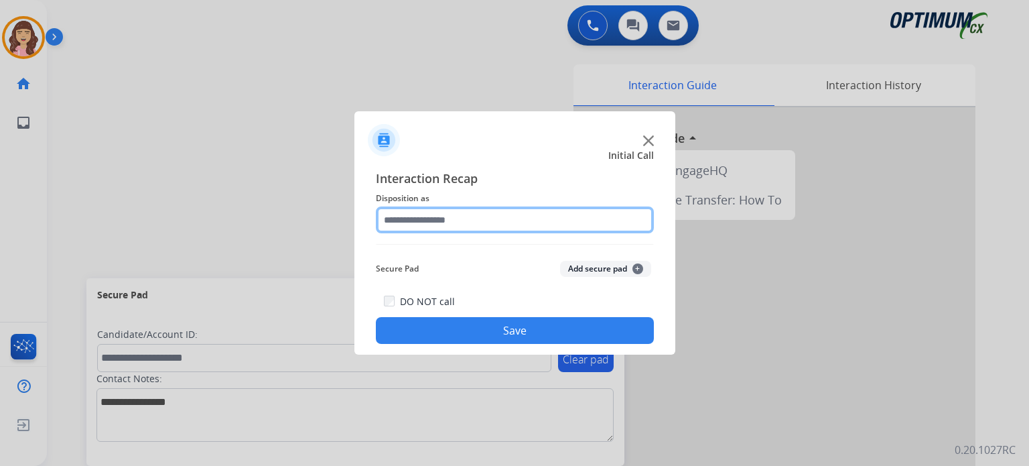
click at [445, 220] on input "text" at bounding box center [515, 219] width 278 height 27
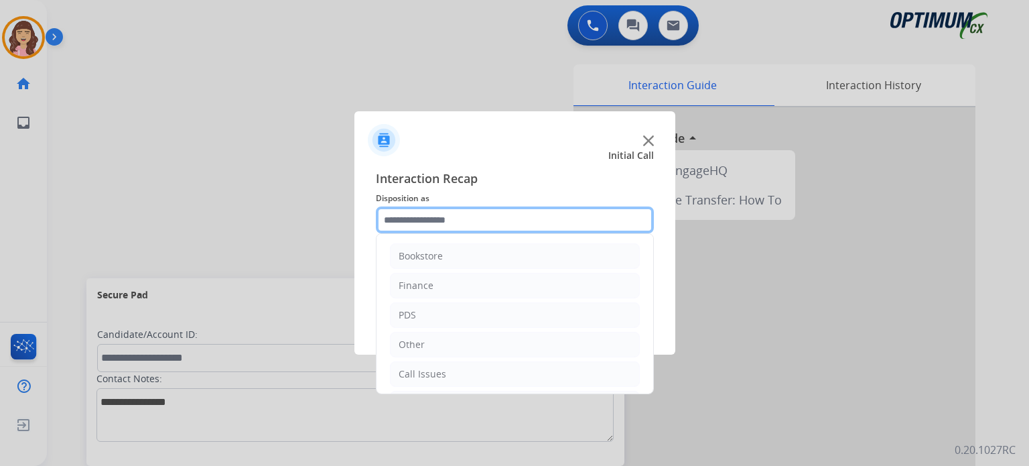
scroll to position [88, 0]
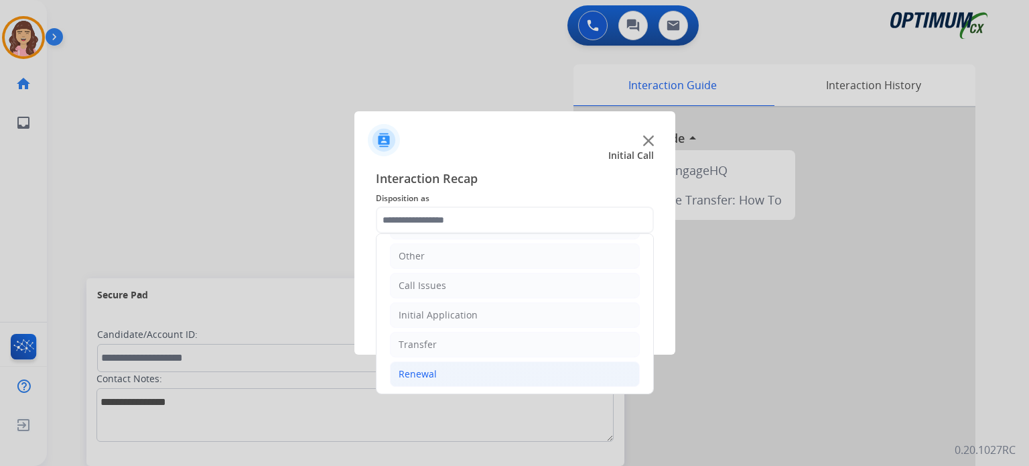
click at [442, 370] on li "Renewal" at bounding box center [515, 373] width 250 height 25
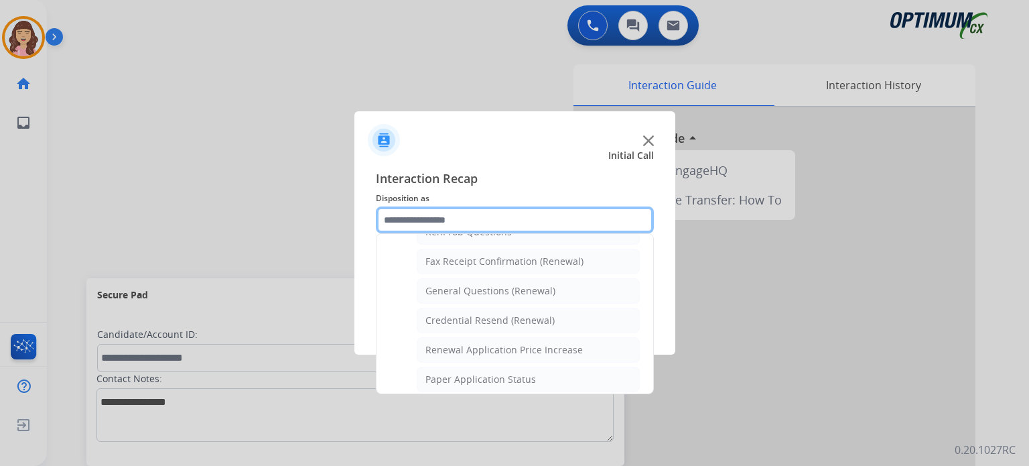
scroll to position [354, 0]
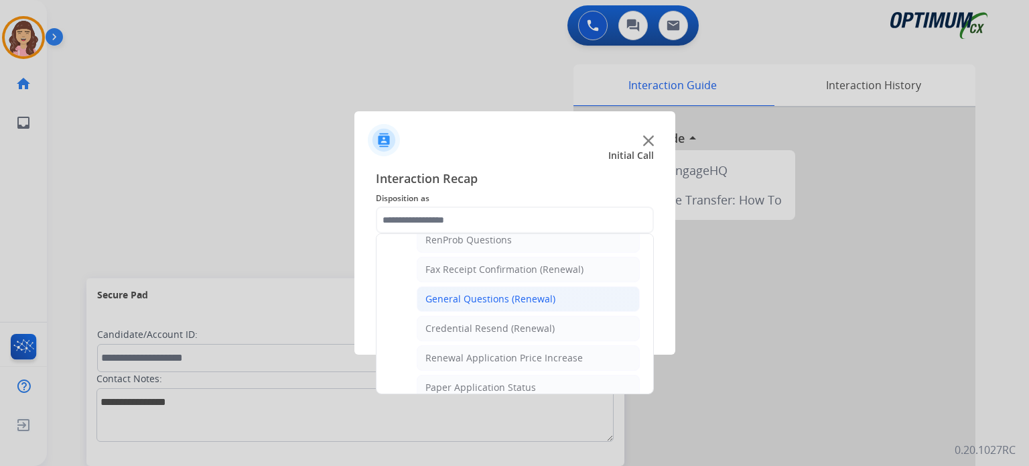
click at [512, 294] on div "General Questions (Renewal)" at bounding box center [491, 298] width 130 height 13
type input "**********"
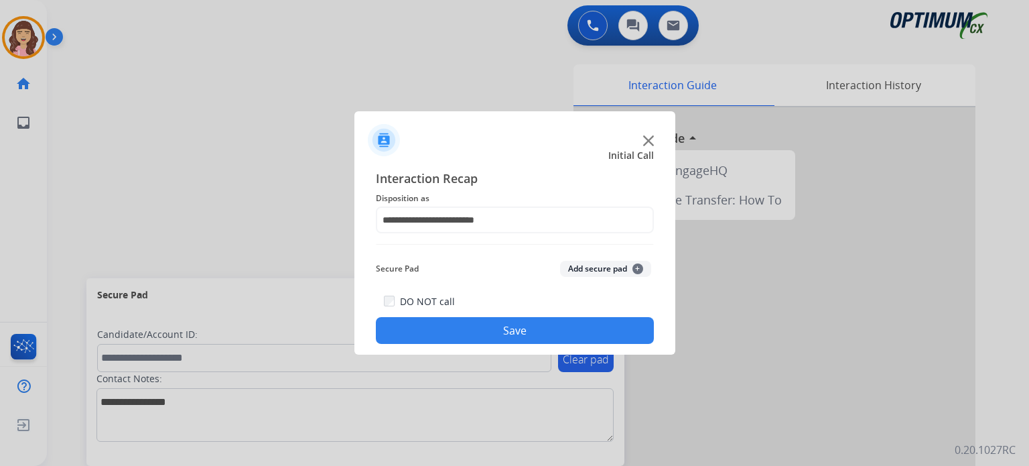
click at [504, 322] on button "Save" at bounding box center [515, 330] width 278 height 27
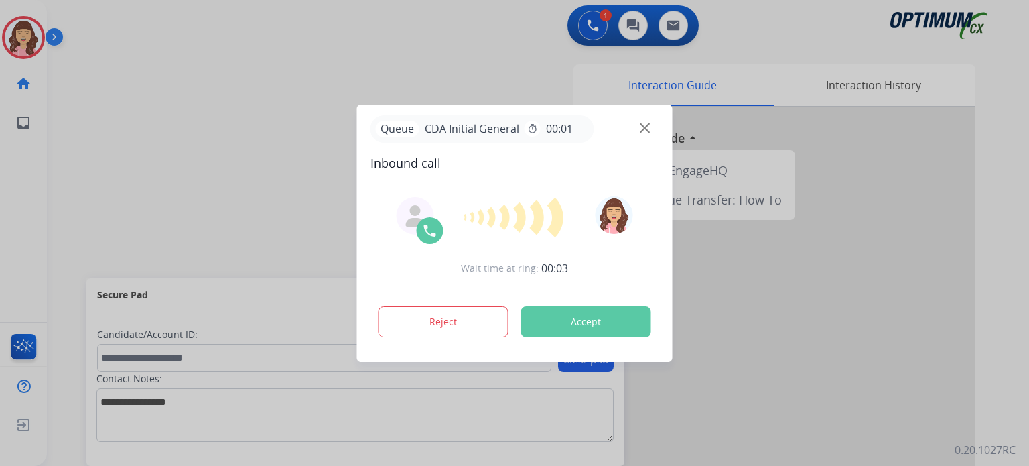
click at [309, 43] on div at bounding box center [514, 233] width 1029 height 466
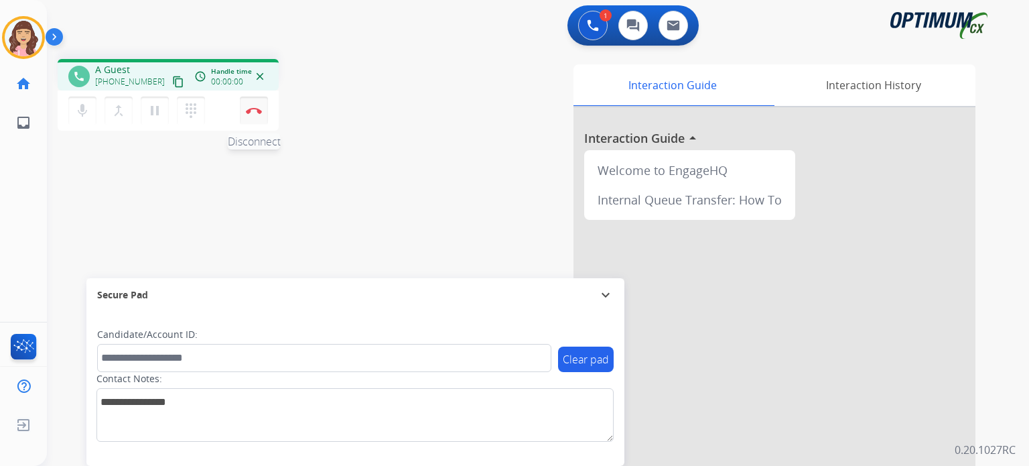
click at [258, 116] on button "Disconnect" at bounding box center [254, 110] width 28 height 28
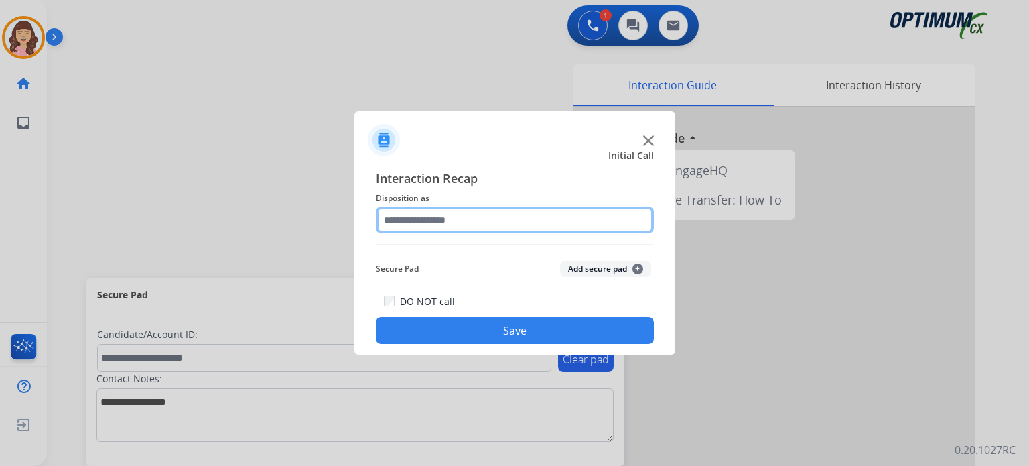
click at [496, 222] on input "text" at bounding box center [515, 219] width 278 height 27
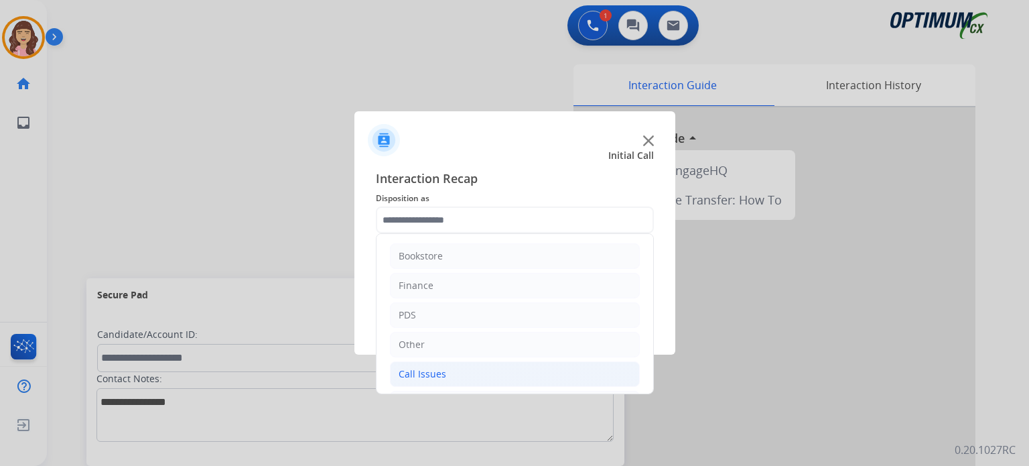
click at [437, 372] on div "Call Issues" at bounding box center [423, 373] width 48 height 13
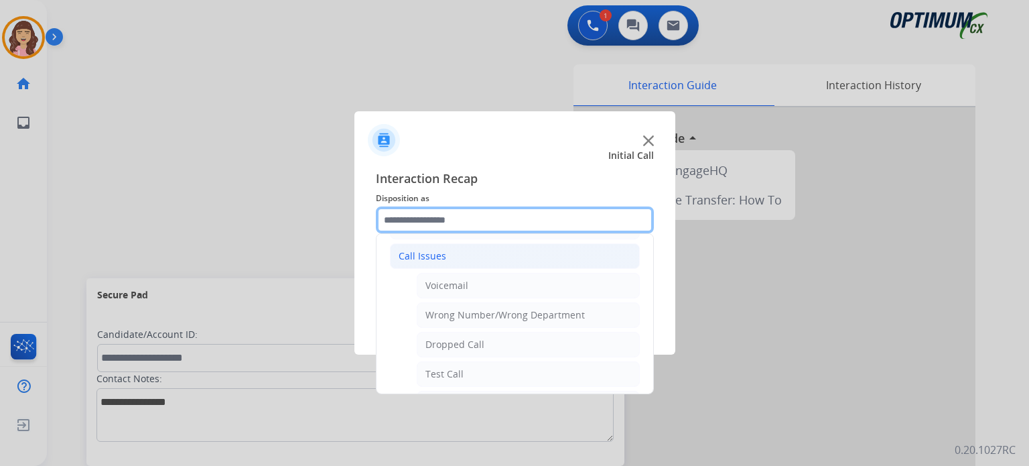
scroll to position [153, 0]
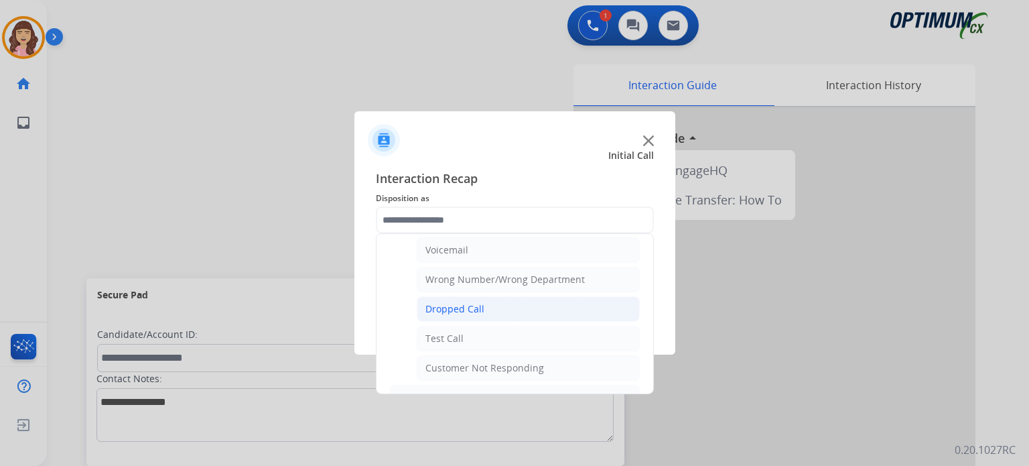
click at [477, 304] on div "Dropped Call" at bounding box center [455, 308] width 59 height 13
type input "**********"
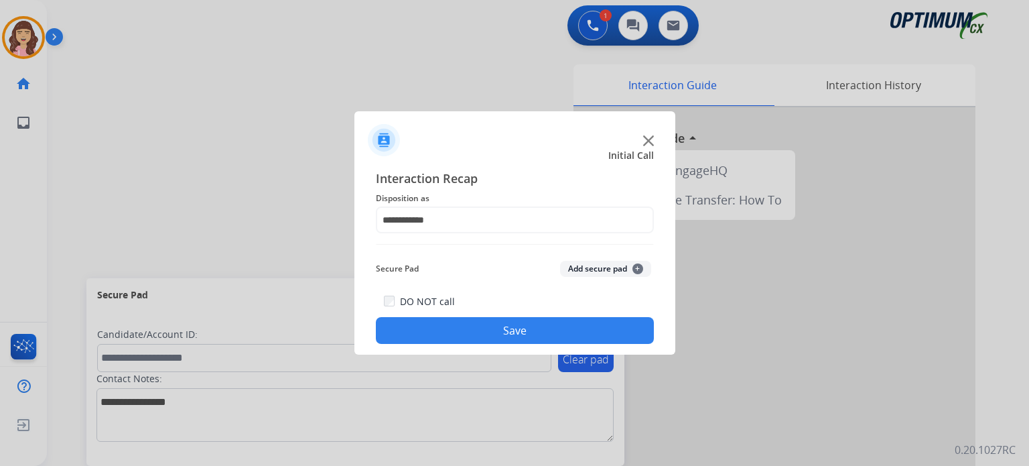
click at [484, 327] on button "Save" at bounding box center [515, 330] width 278 height 27
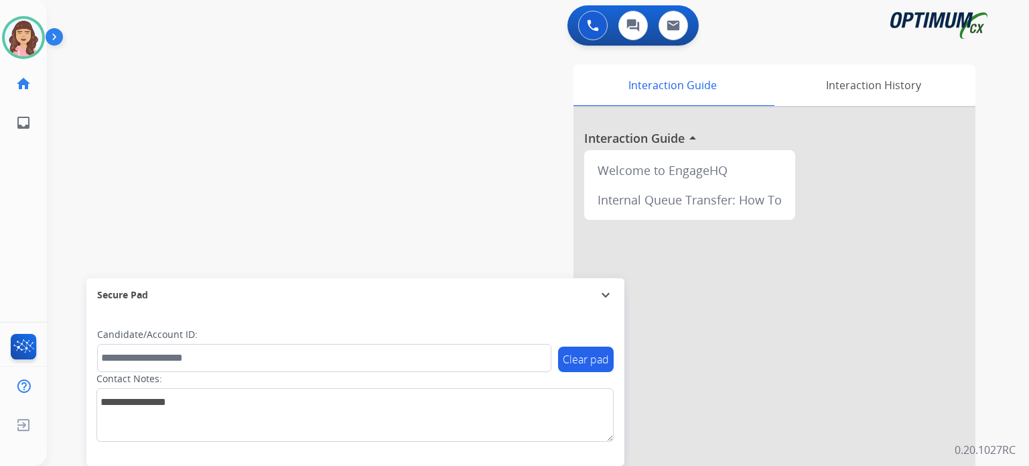
click at [270, 190] on div "swap_horiz Break voice bridge close_fullscreen Connect 3-Way Call merge_type Se…" at bounding box center [522, 327] width 950 height 559
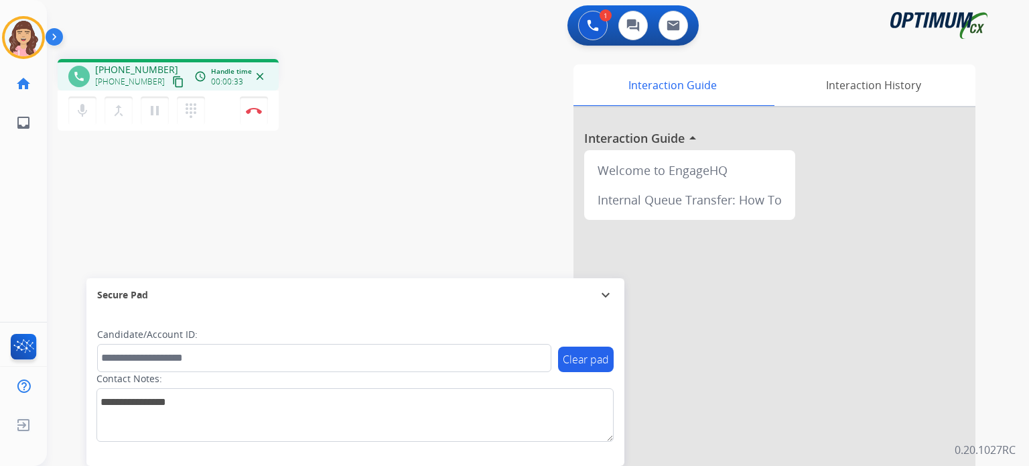
click at [308, 237] on div "phone [PHONE_NUMBER] [PHONE_NUMBER] content_copy access_time Call metrics Queue…" at bounding box center [522, 327] width 950 height 559
click at [172, 83] on mat-icon "content_copy" at bounding box center [178, 82] width 12 height 12
click at [257, 109] on img at bounding box center [254, 110] width 16 height 7
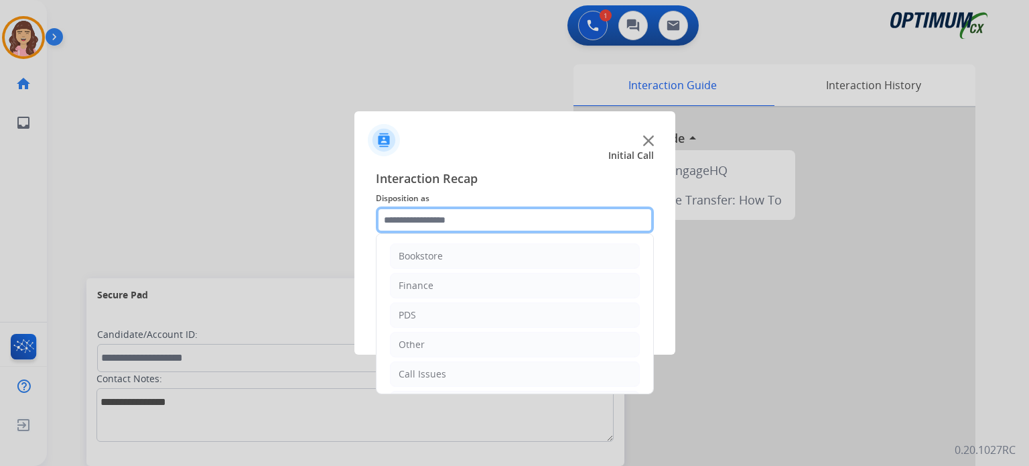
click at [469, 227] on input "text" at bounding box center [515, 219] width 278 height 27
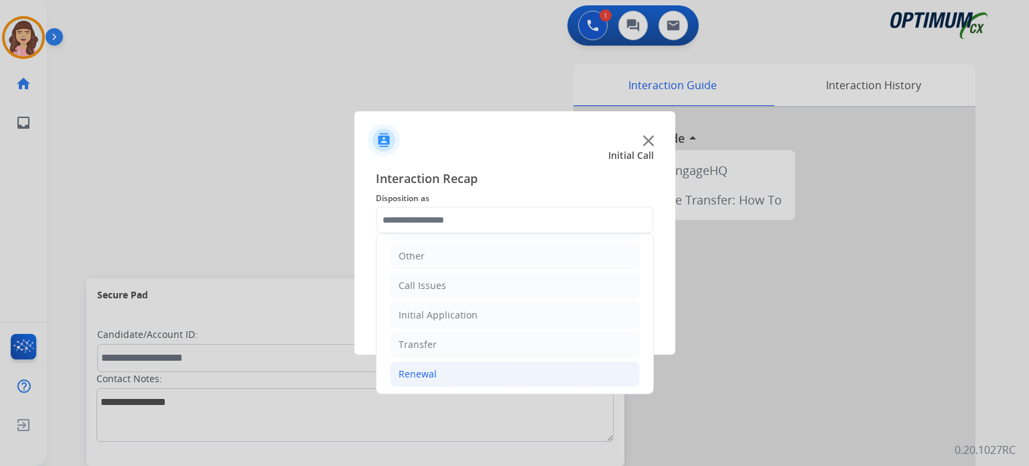
click at [434, 374] on div "Renewal" at bounding box center [418, 373] width 38 height 13
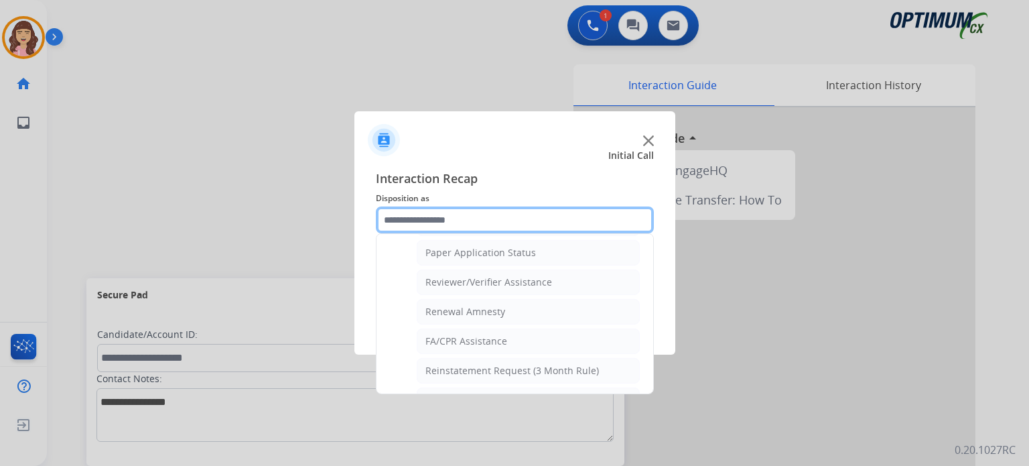
scroll to position [511, 0]
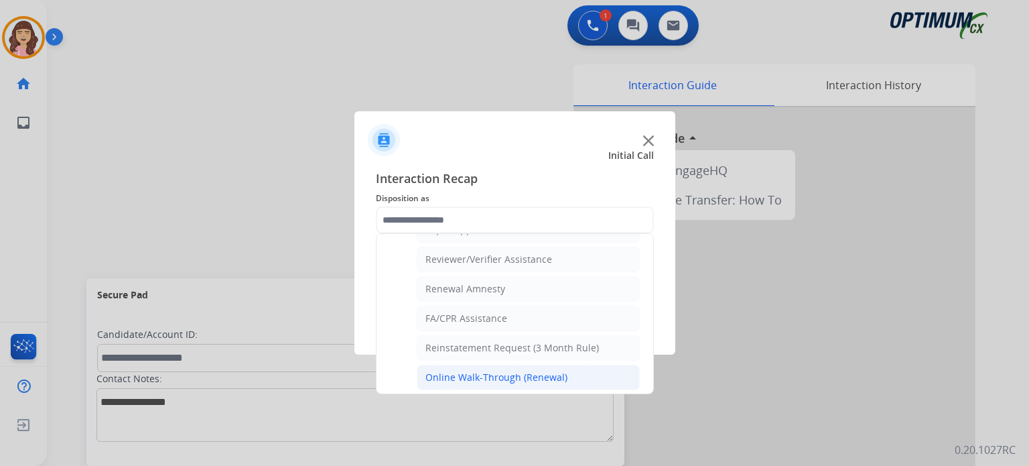
click at [496, 373] on div "Online Walk-Through (Renewal)" at bounding box center [497, 377] width 142 height 13
type input "**********"
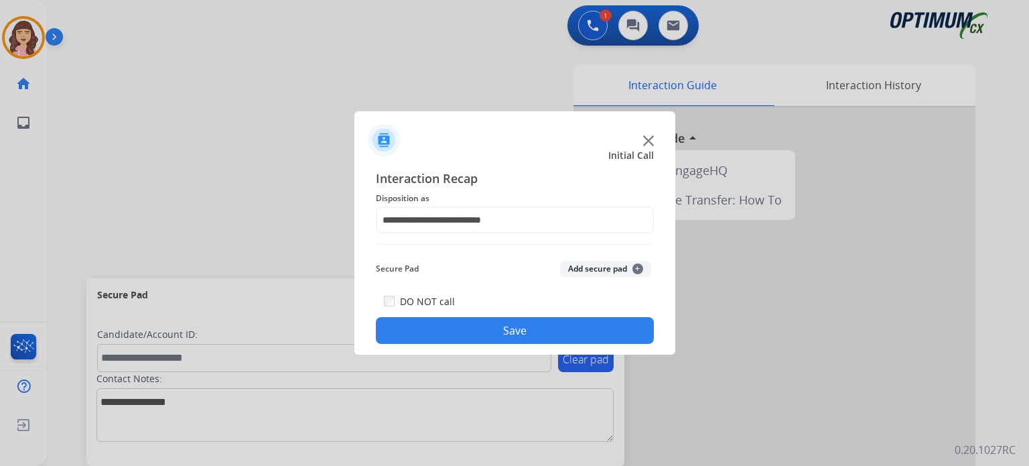
click at [533, 329] on button "Save" at bounding box center [515, 330] width 278 height 27
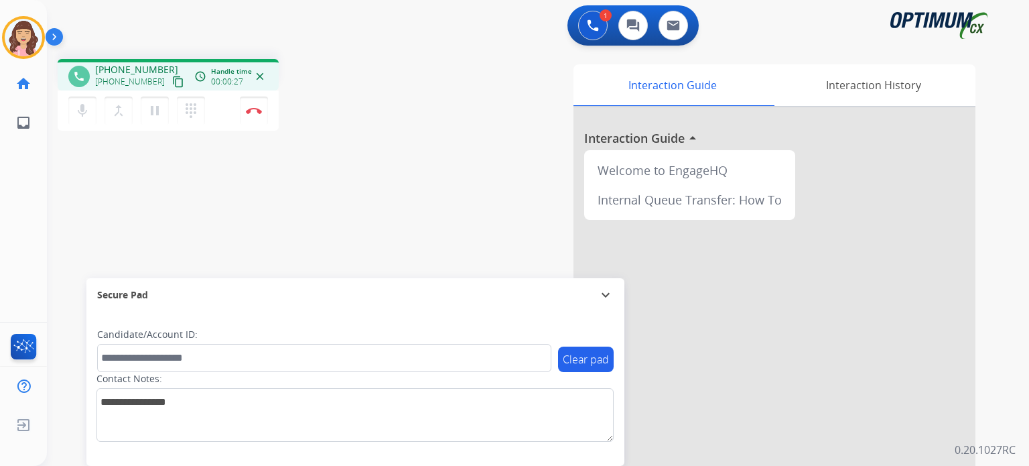
click at [172, 80] on mat-icon "content_copy" at bounding box center [178, 82] width 12 height 12
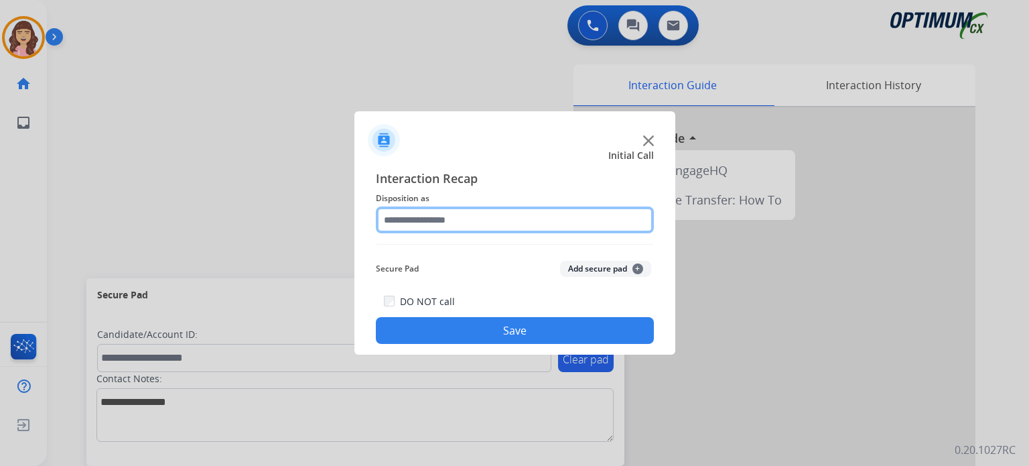
click at [451, 217] on input "text" at bounding box center [515, 219] width 278 height 27
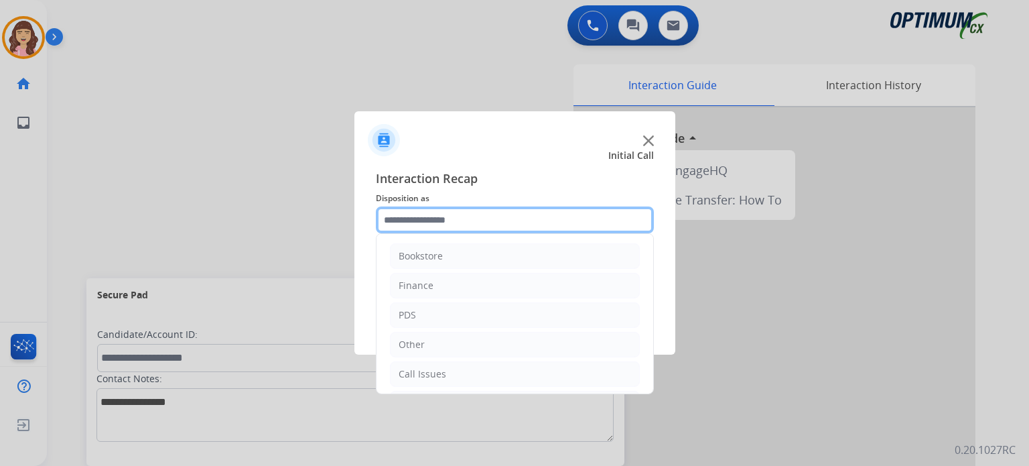
scroll to position [88, 0]
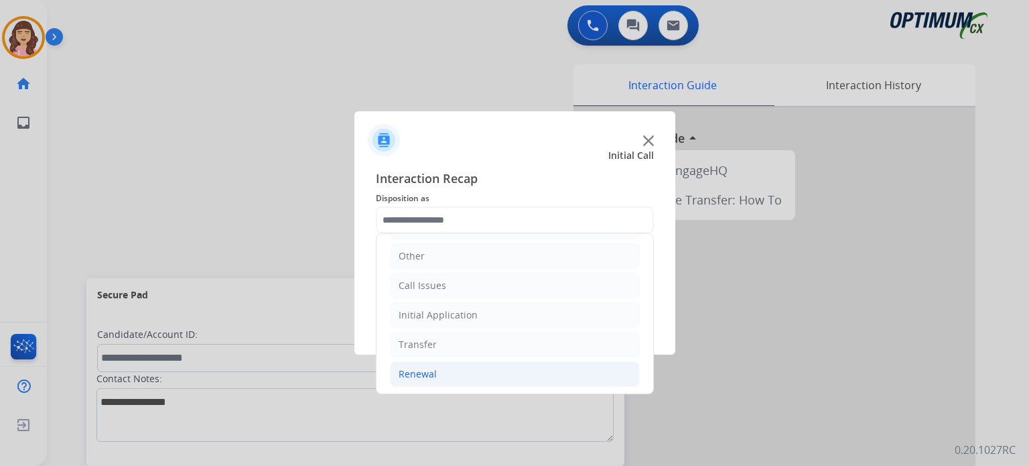
click at [448, 380] on li "Renewal" at bounding box center [515, 373] width 250 height 25
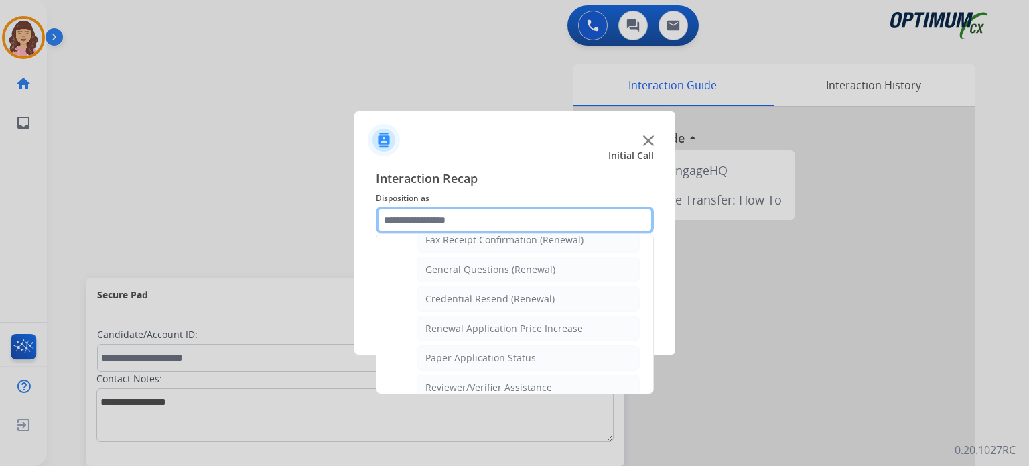
scroll to position [381, 0]
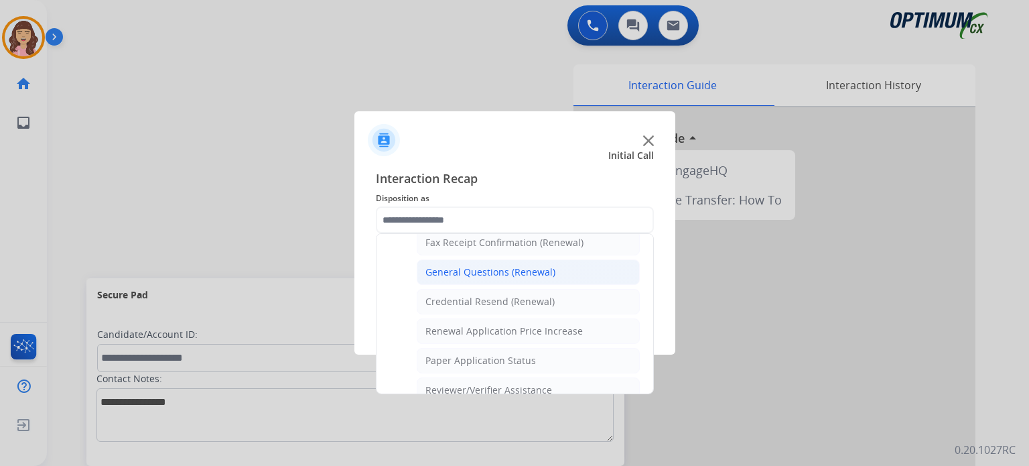
click at [510, 266] on div "General Questions (Renewal)" at bounding box center [491, 271] width 130 height 13
type input "**********"
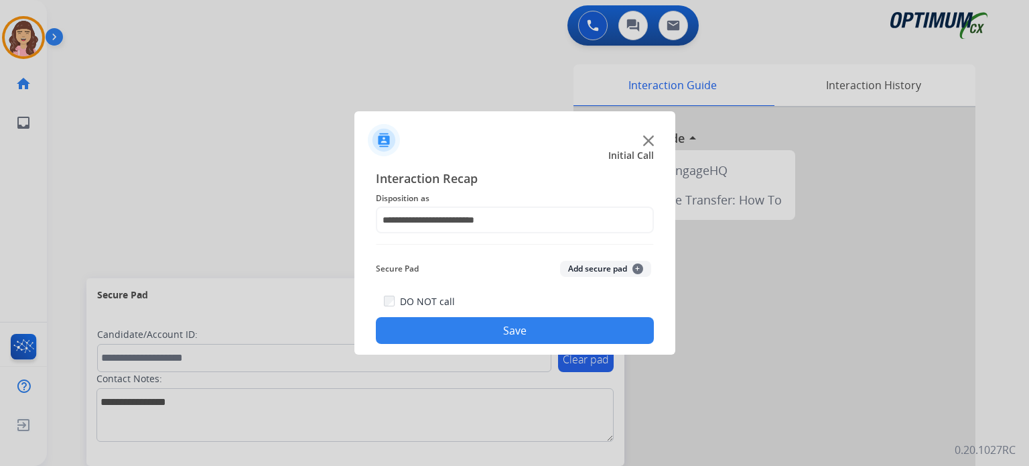
click at [499, 326] on button "Save" at bounding box center [515, 330] width 278 height 27
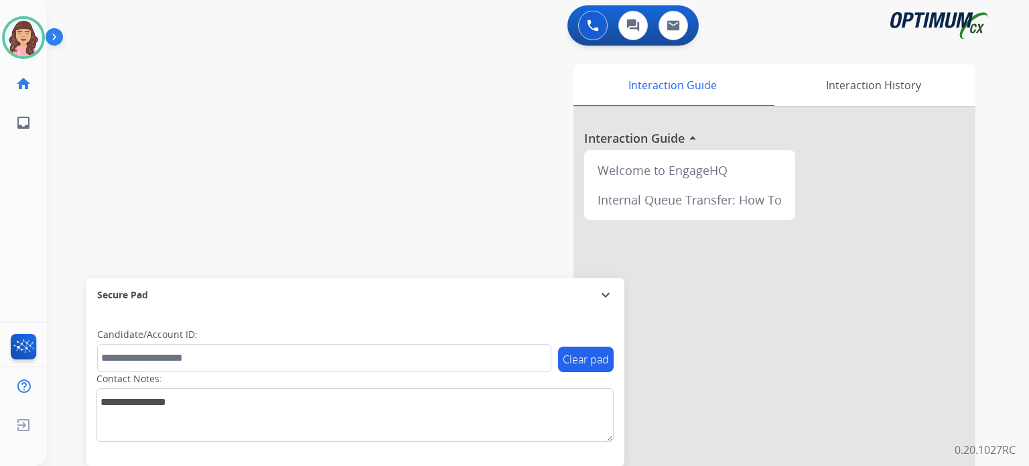
click at [332, 156] on div "swap_horiz Break voice bridge close_fullscreen Connect 3-Way Call merge_type Se…" at bounding box center [522, 327] width 950 height 559
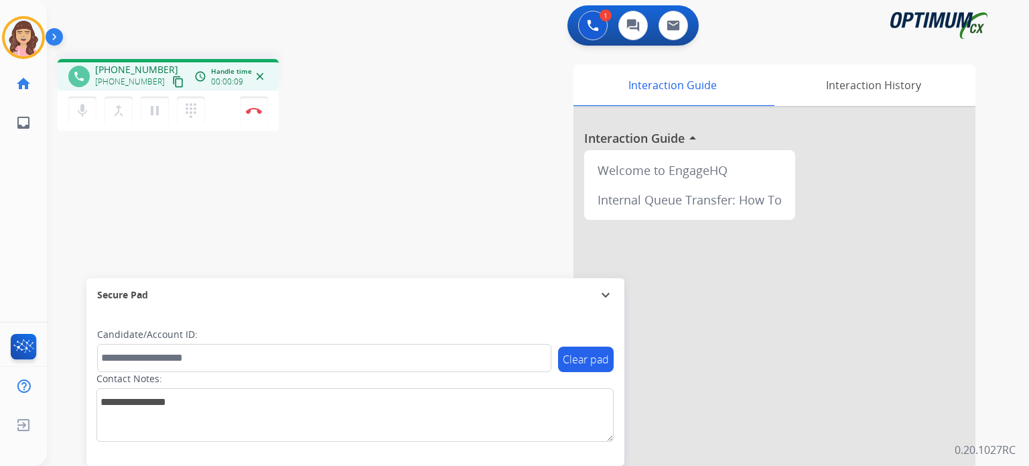
click at [172, 80] on mat-icon "content_copy" at bounding box center [178, 82] width 12 height 12
click at [255, 111] on img at bounding box center [254, 110] width 16 height 7
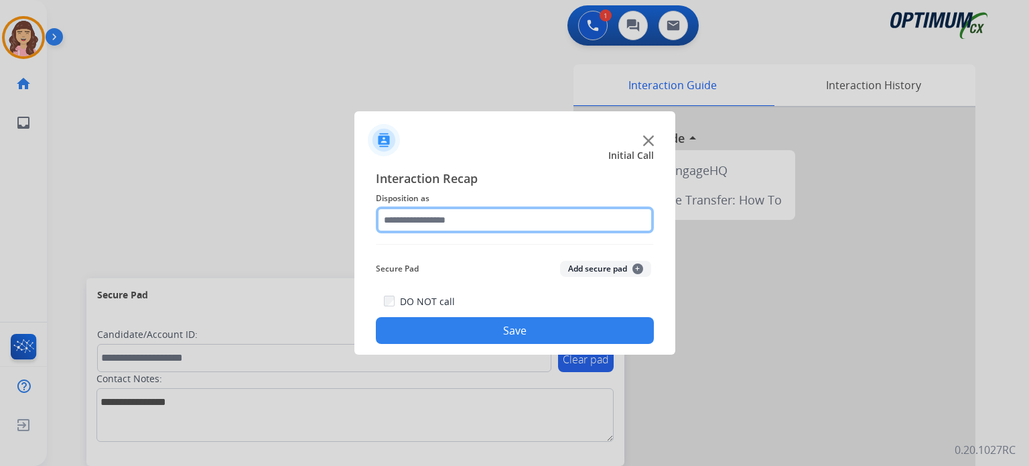
click at [464, 225] on input "text" at bounding box center [515, 219] width 278 height 27
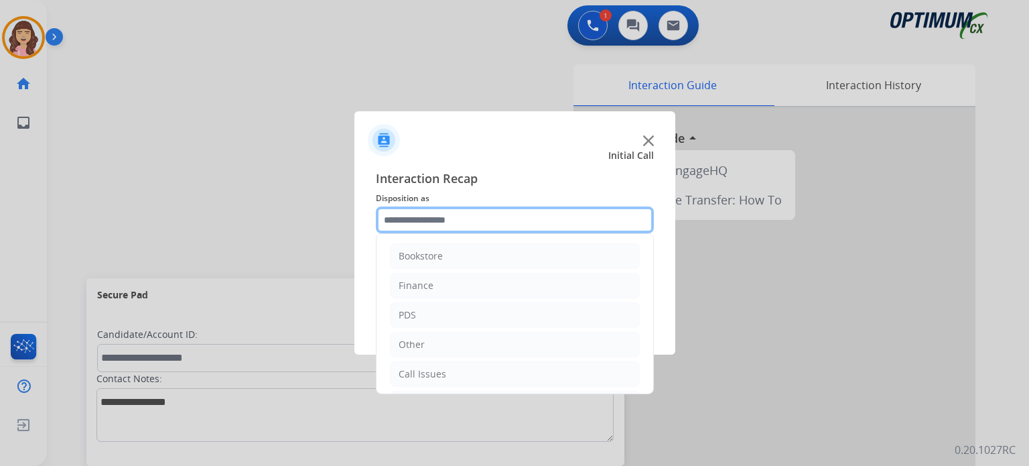
scroll to position [88, 0]
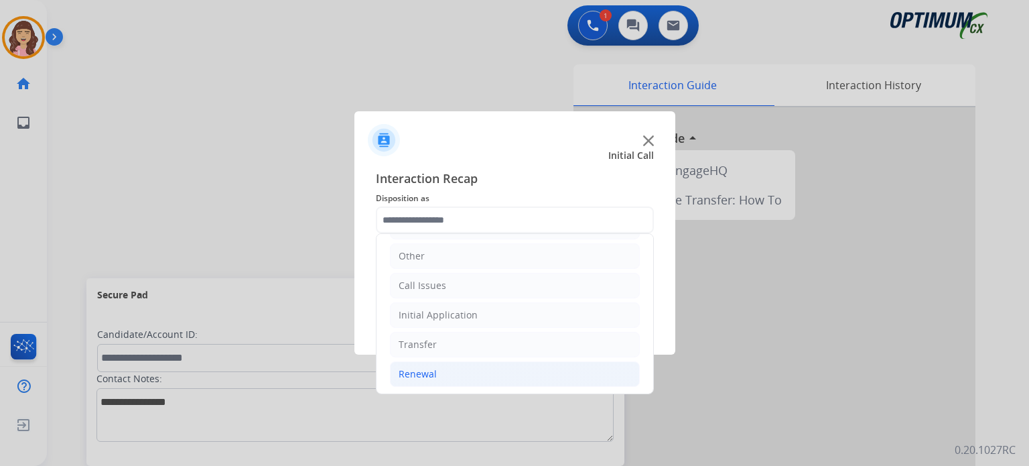
click at [423, 367] on div "Renewal" at bounding box center [418, 373] width 38 height 13
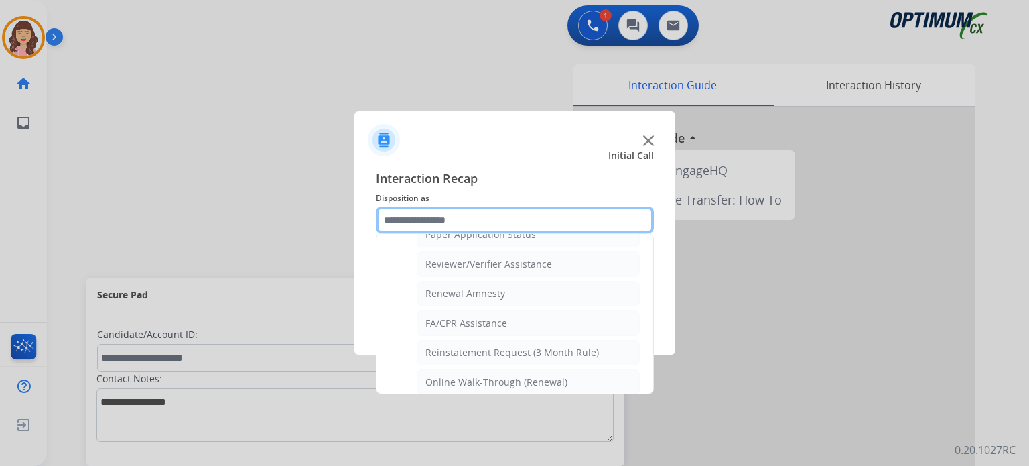
scroll to position [511, 0]
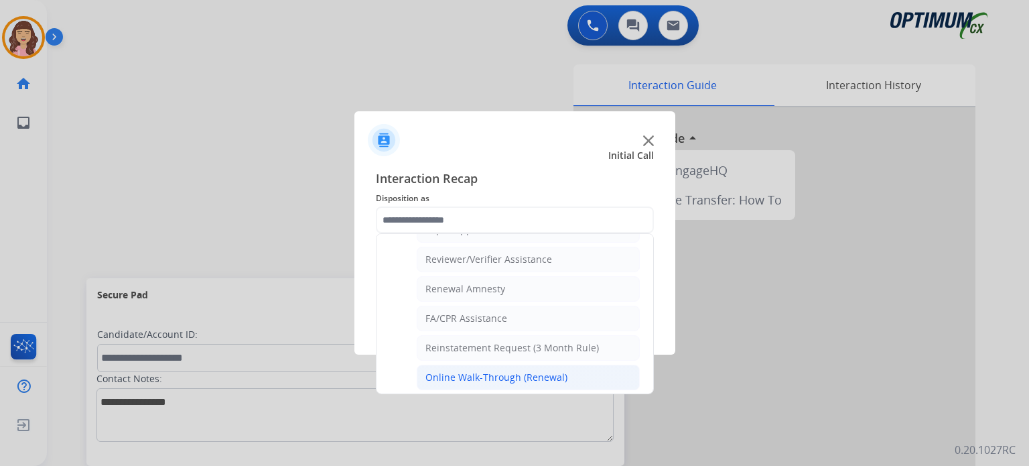
click at [512, 371] on div "Online Walk-Through (Renewal)" at bounding box center [497, 377] width 142 height 13
type input "**********"
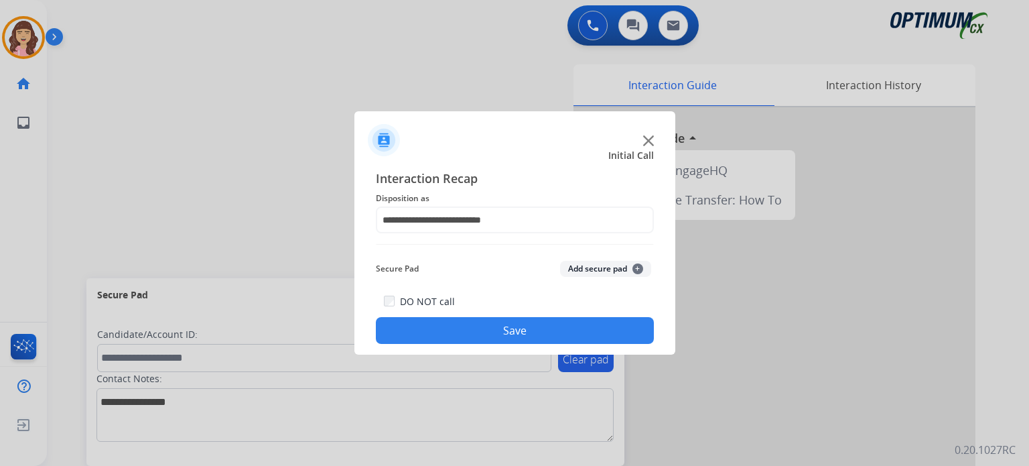
click at [519, 332] on button "Save" at bounding box center [515, 330] width 278 height 27
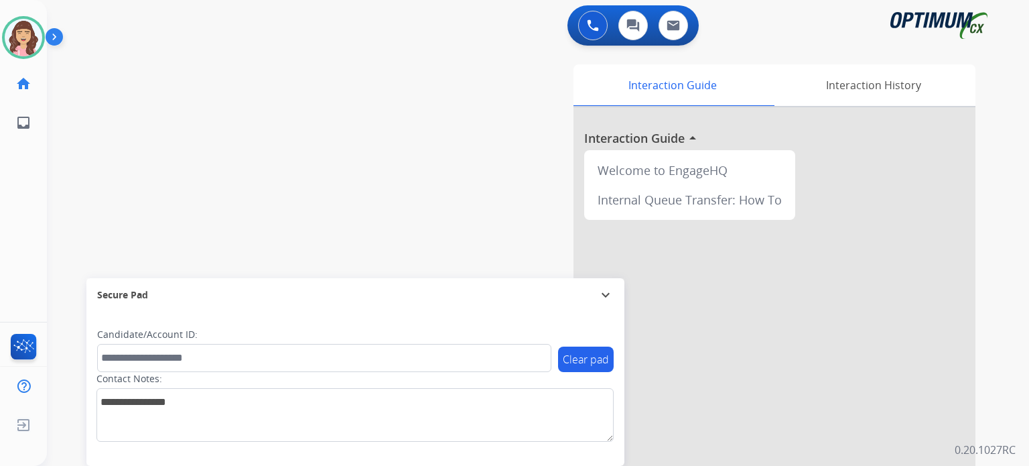
click at [212, 92] on div "swap_horiz Break voice bridge close_fullscreen Connect 3-Way Call merge_type Se…" at bounding box center [522, 327] width 950 height 559
click at [31, 37] on img at bounding box center [24, 38] width 38 height 38
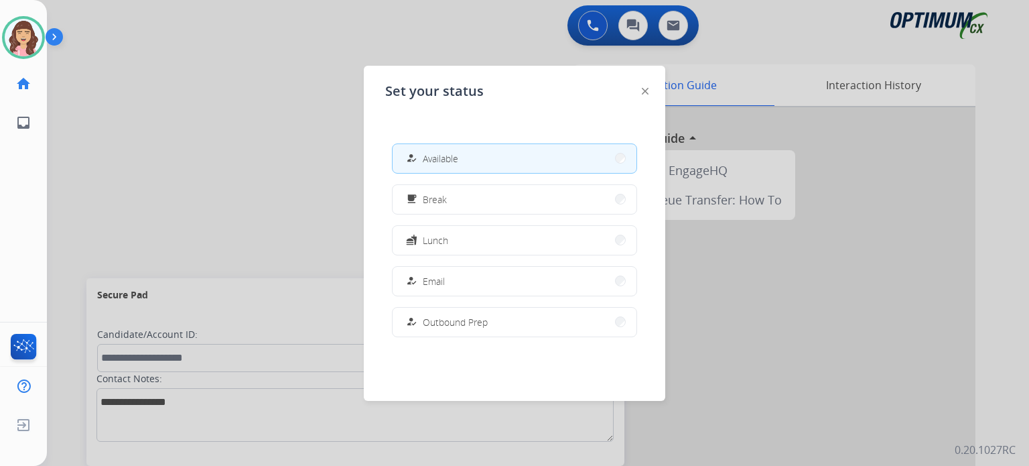
scroll to position [334, 0]
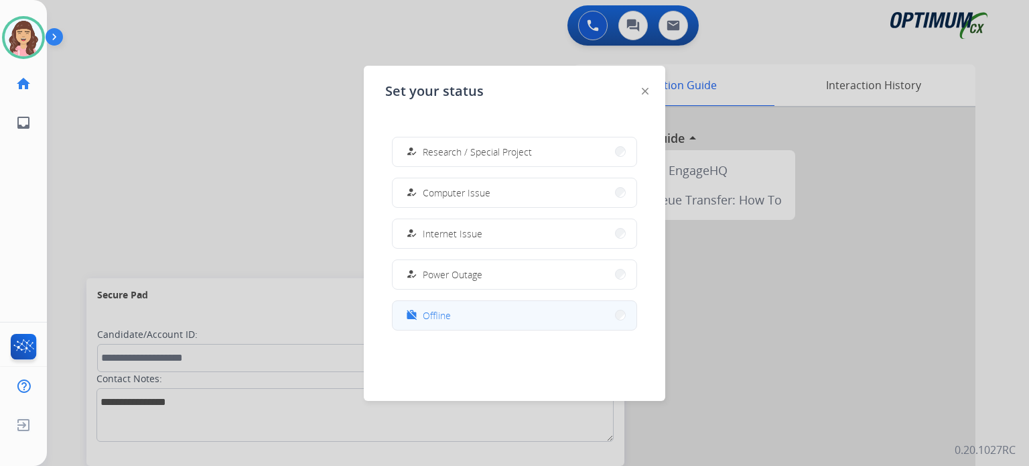
click at [480, 322] on button "work_off Offline" at bounding box center [515, 315] width 244 height 29
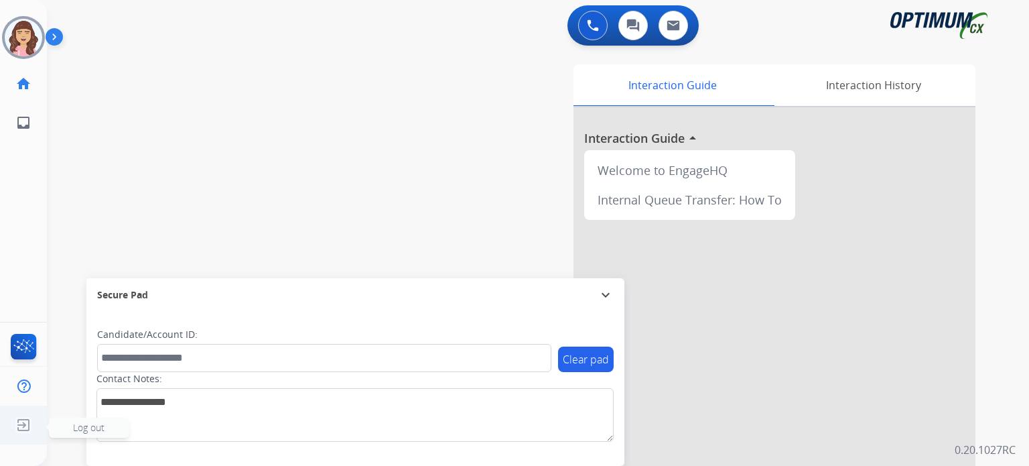
click at [27, 423] on img at bounding box center [23, 424] width 24 height 25
